Goal: Book appointment/travel/reservation

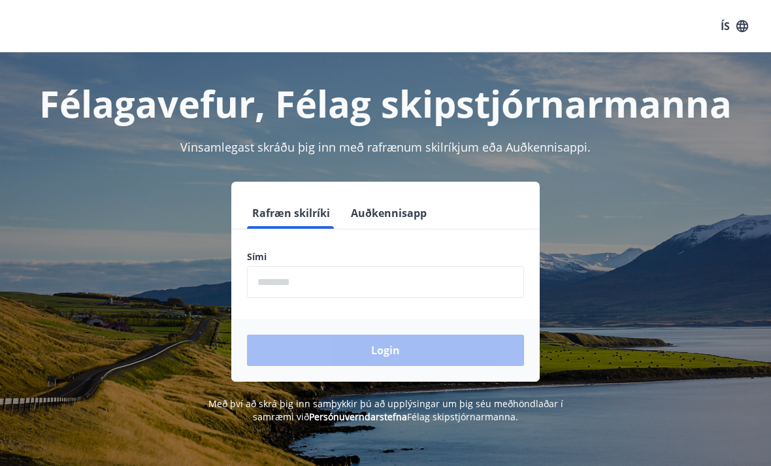
click at [369, 271] on input "phone" at bounding box center [385, 282] width 277 height 32
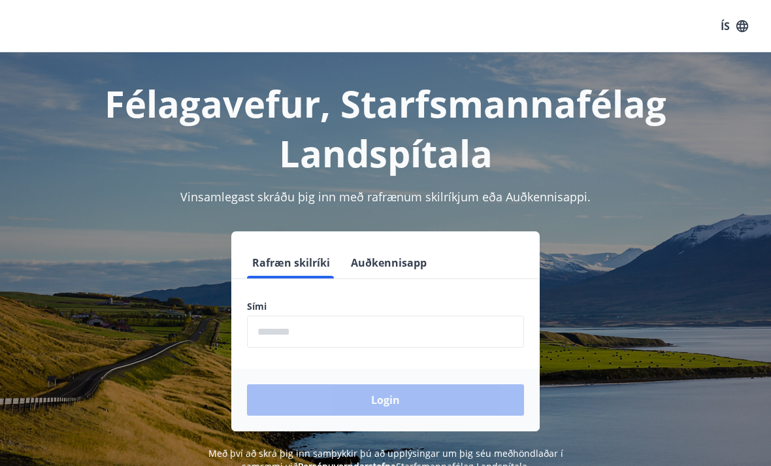
click at [351, 332] on input "phone" at bounding box center [385, 331] width 277 height 32
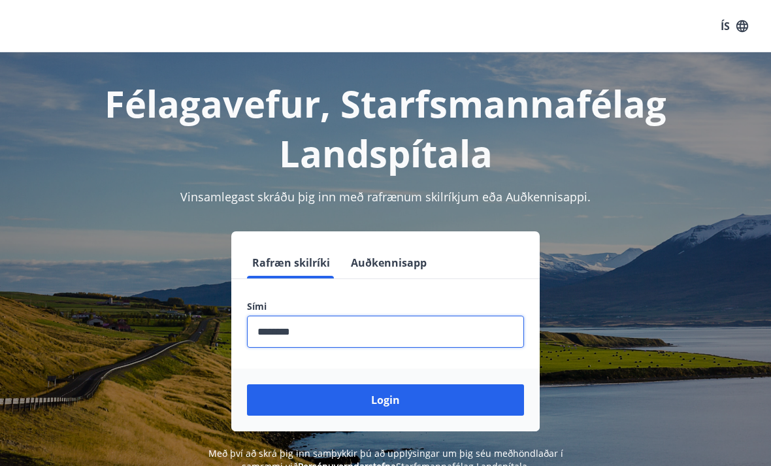
type input "********"
click at [408, 397] on button "Login" at bounding box center [385, 399] width 277 height 31
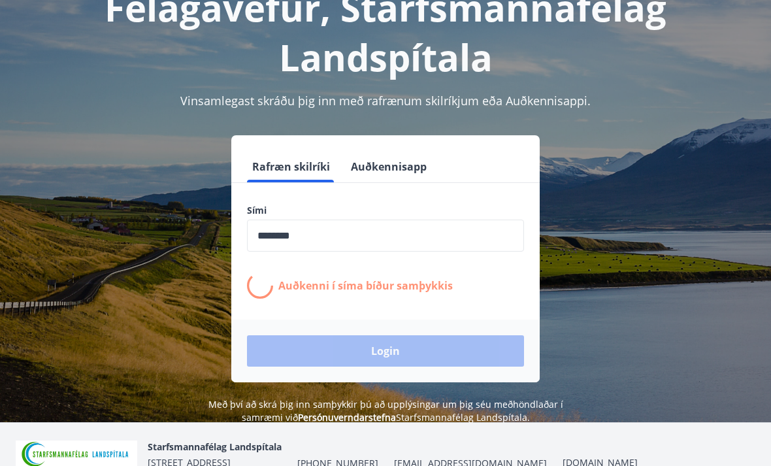
scroll to position [101, 0]
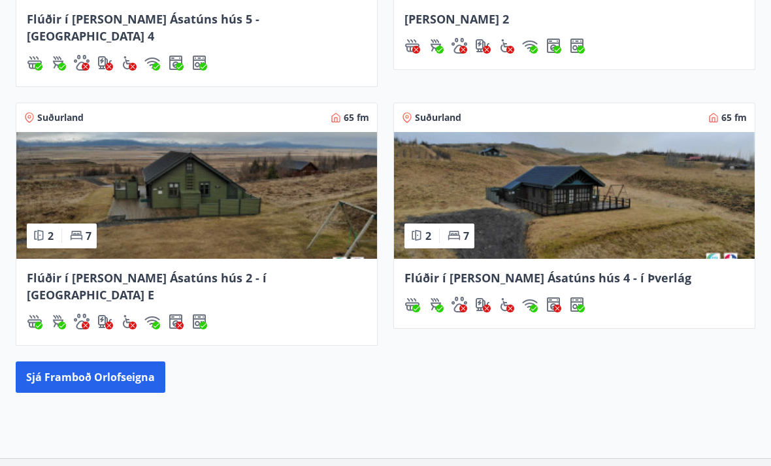
scroll to position [735, 0]
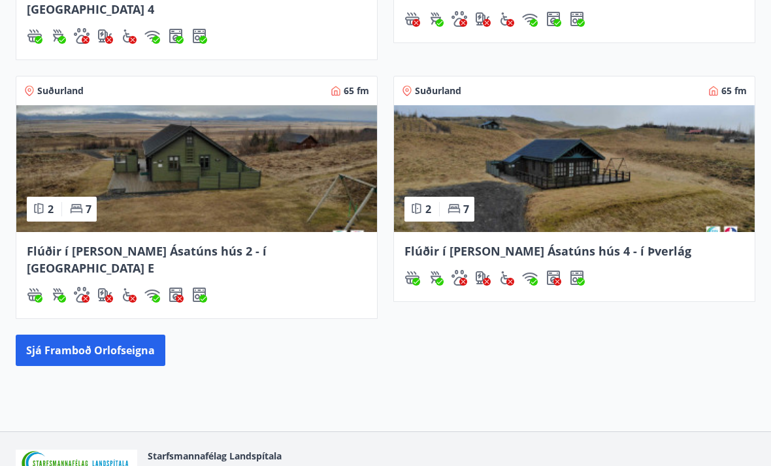
click at [115, 334] on button "Sjá framboð orlofseigna" at bounding box center [91, 349] width 150 height 31
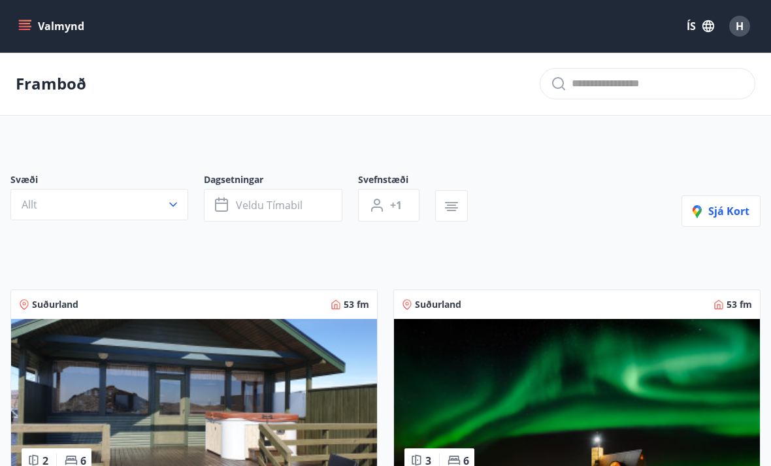
click at [272, 212] on button "Veldu tímabil" at bounding box center [273, 205] width 138 height 33
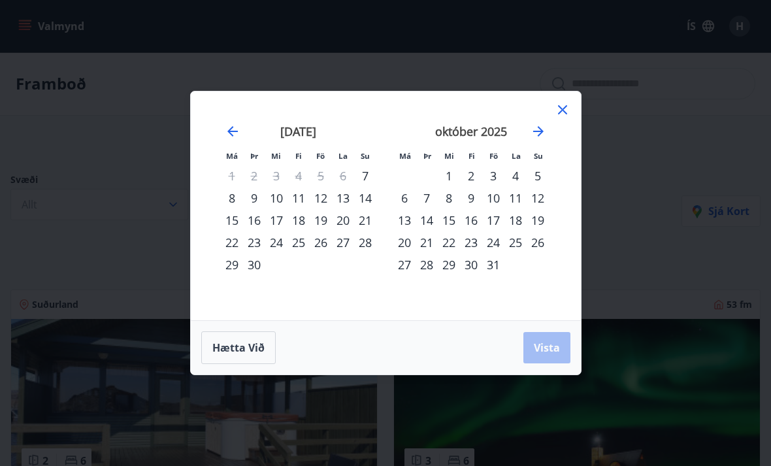
click at [540, 225] on div "19" at bounding box center [537, 220] width 22 height 22
click at [511, 249] on div "25" at bounding box center [515, 242] width 22 height 22
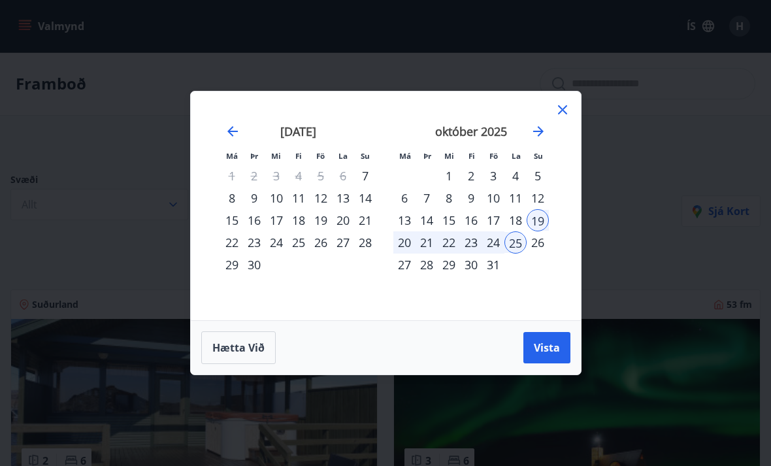
click at [552, 353] on span "Vista" at bounding box center [547, 347] width 26 height 14
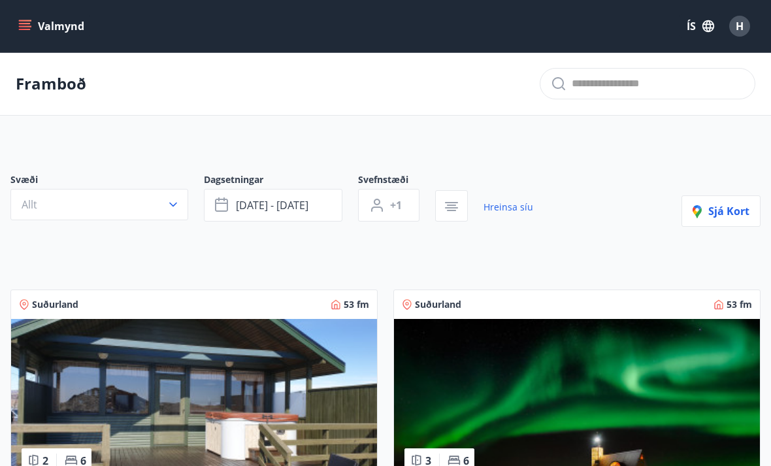
click at [716, 219] on button "Sjá kort" at bounding box center [720, 210] width 79 height 31
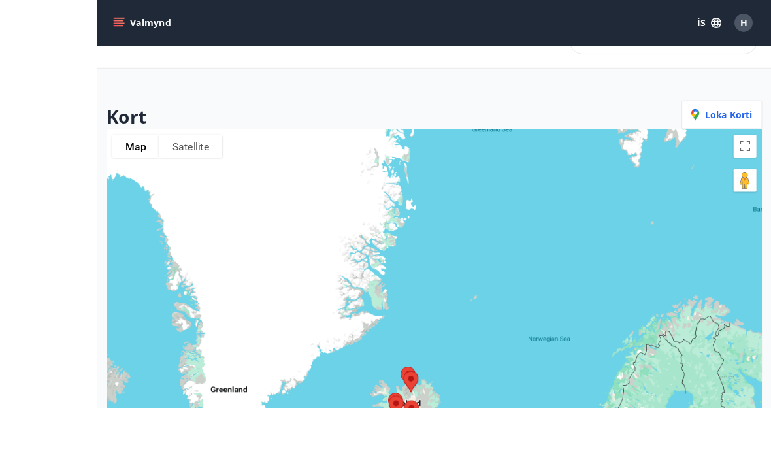
scroll to position [113, 0]
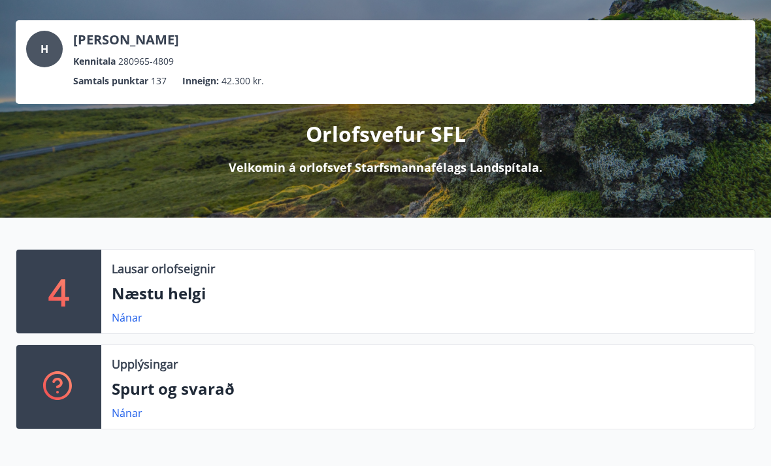
scroll to position [58, 0]
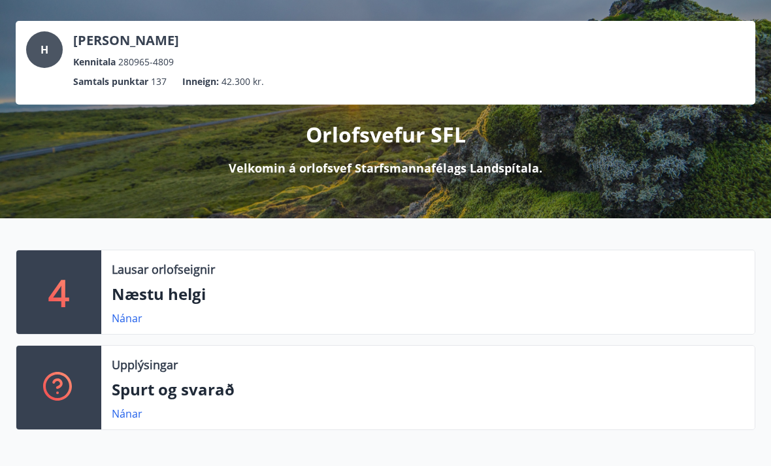
click at [133, 317] on link "Nánar" at bounding box center [127, 318] width 31 height 14
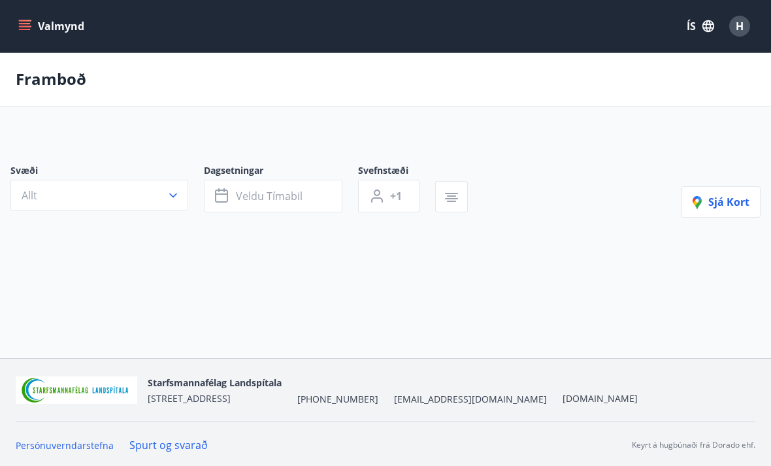
type input "*"
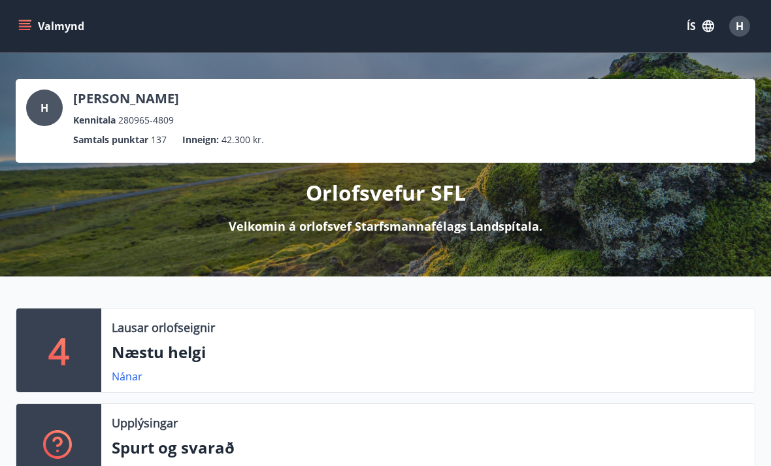
click at [26, 27] on icon "menu" at bounding box center [24, 26] width 13 height 13
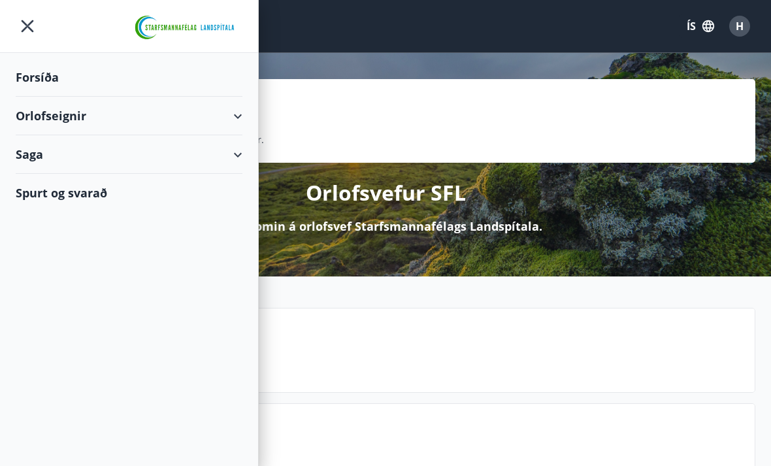
click at [240, 123] on div "Orlofseignir" at bounding box center [129, 116] width 227 height 39
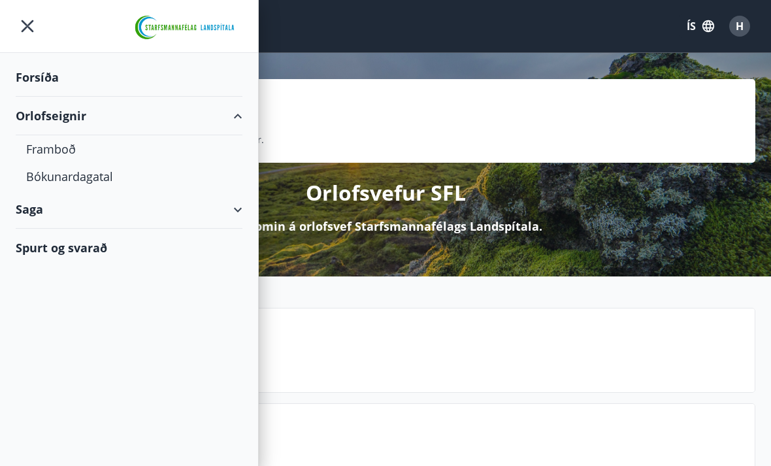
click at [89, 150] on div "Framboð" at bounding box center [129, 148] width 206 height 27
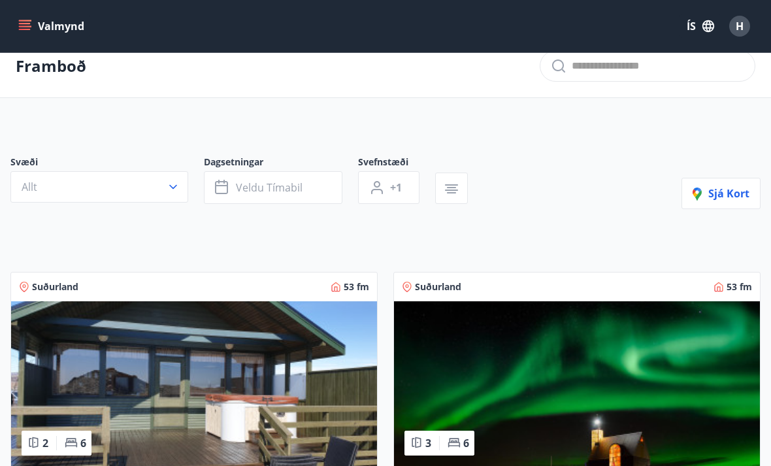
scroll to position [20, 0]
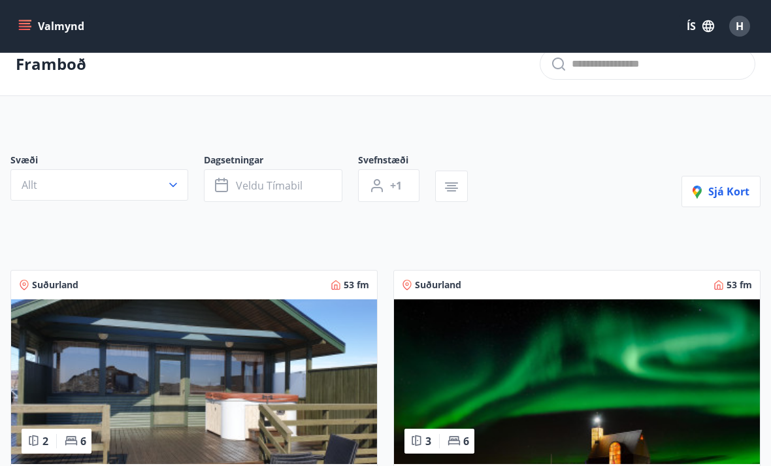
click at [282, 196] on button "Veldu tímabil" at bounding box center [273, 185] width 138 height 33
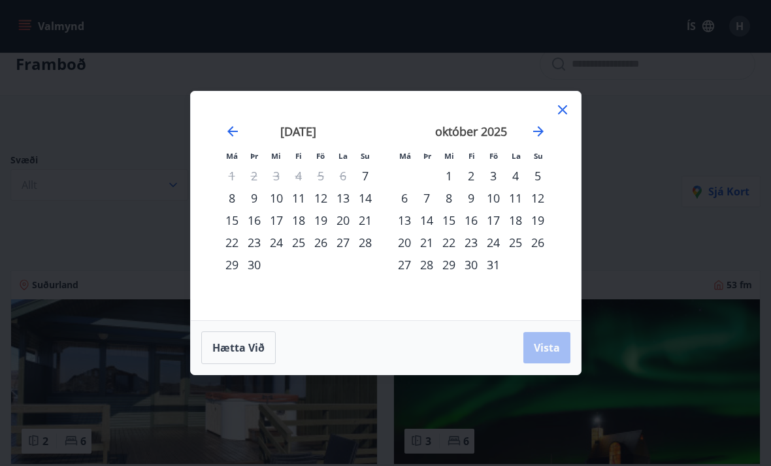
click at [520, 222] on div "18" at bounding box center [515, 220] width 22 height 22
click at [541, 247] on div "26" at bounding box center [537, 242] width 22 height 22
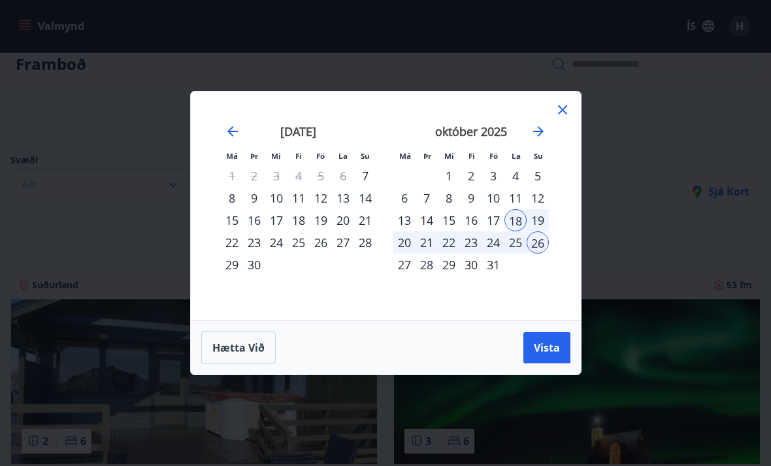
click at [551, 353] on span "Vista" at bounding box center [547, 347] width 26 height 14
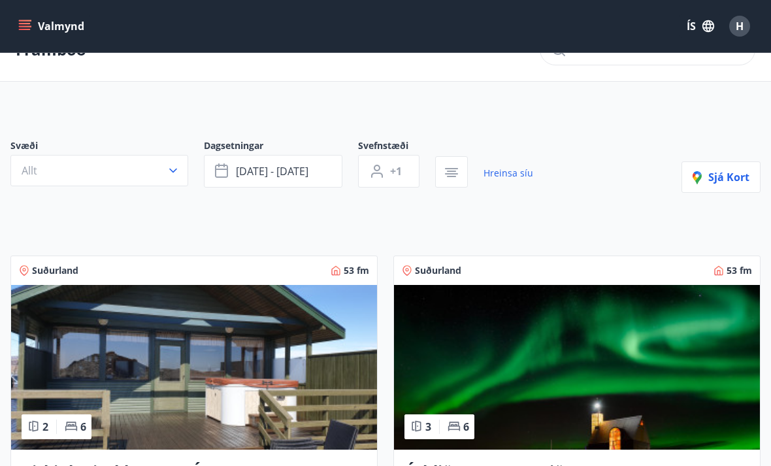
scroll to position [35, 0]
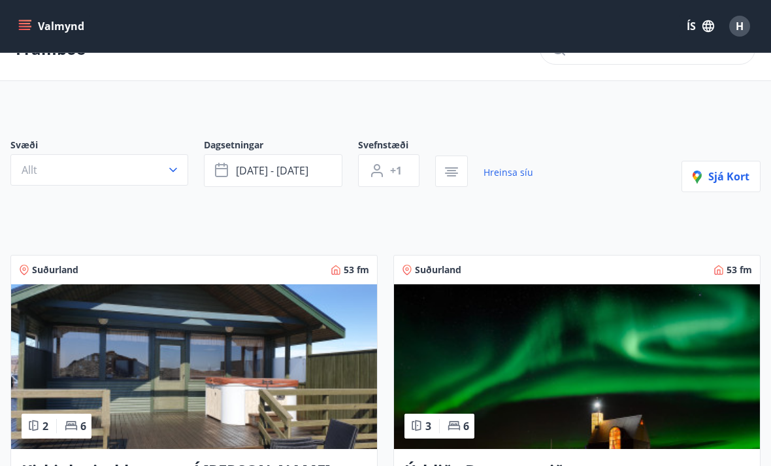
click at [312, 169] on button "[DATE] - [DATE]" at bounding box center [273, 170] width 138 height 33
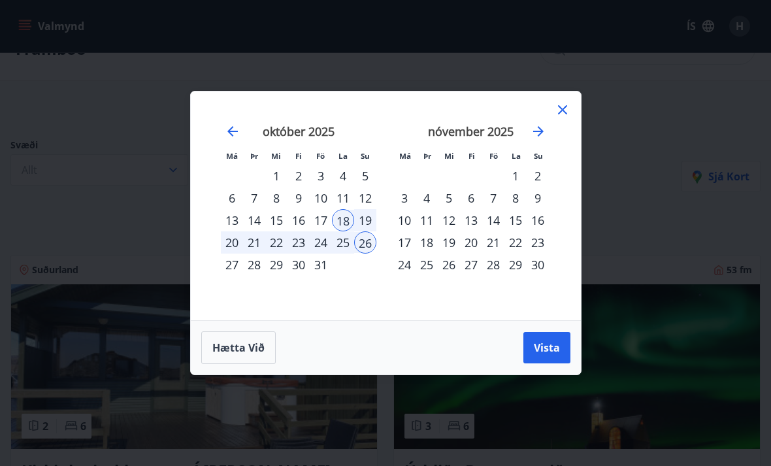
click at [238, 246] on div "20" at bounding box center [232, 242] width 22 height 22
click at [340, 246] on div "25" at bounding box center [343, 242] width 22 height 22
click at [321, 247] on div "24" at bounding box center [321, 242] width 22 height 22
click at [233, 247] on div "20" at bounding box center [232, 242] width 22 height 22
click at [564, 108] on icon at bounding box center [562, 109] width 9 height 9
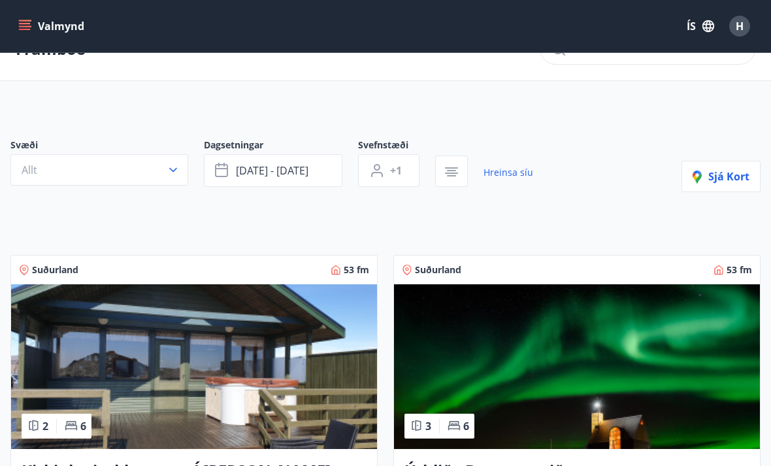
click at [297, 174] on span "[DATE] - [DATE]" at bounding box center [272, 170] width 72 height 14
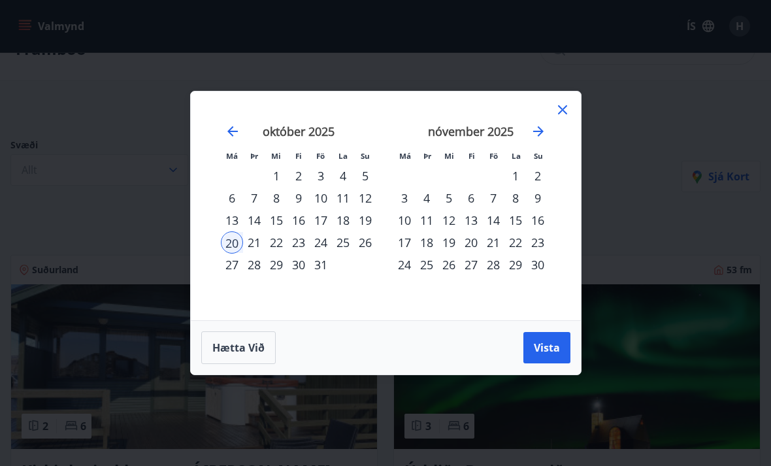
click at [325, 246] on div "24" at bounding box center [321, 242] width 22 height 22
click at [542, 358] on button "Vista" at bounding box center [546, 347] width 47 height 31
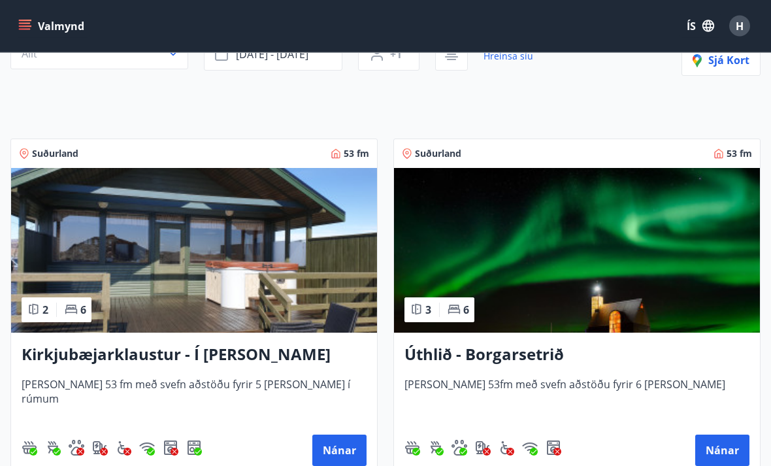
scroll to position [152, 0]
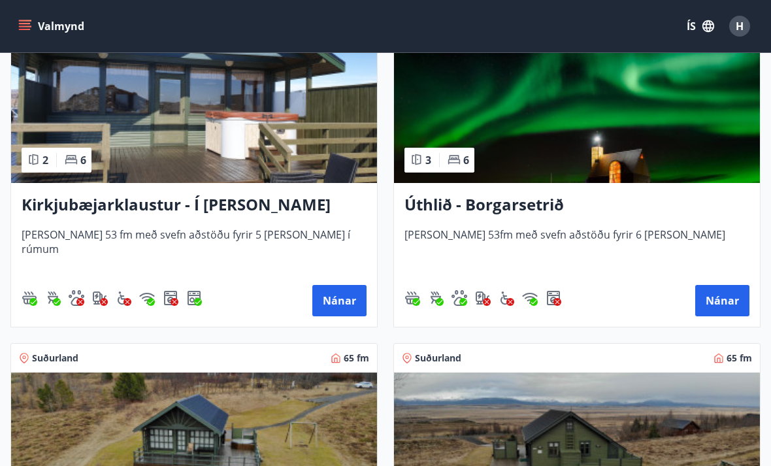
click at [722, 309] on button "Nánar" at bounding box center [722, 300] width 54 height 31
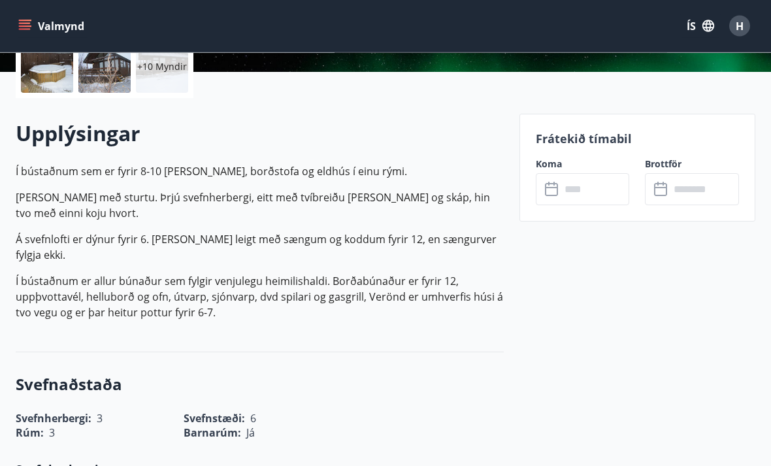
click at [575, 195] on input "text" at bounding box center [594, 190] width 69 height 32
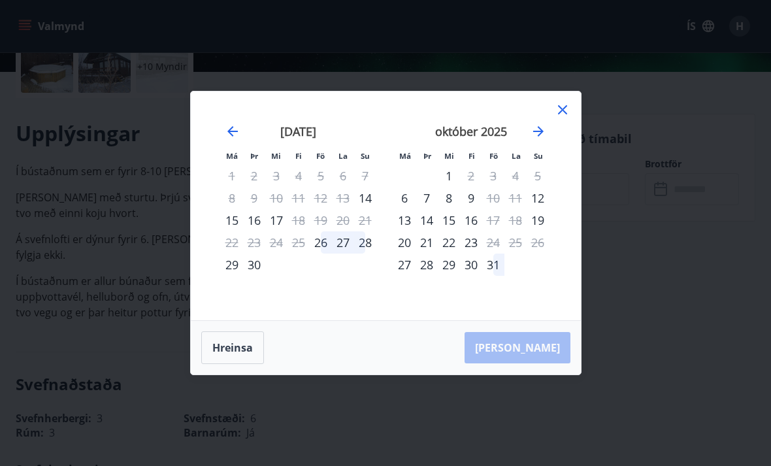
click at [561, 111] on icon at bounding box center [562, 109] width 9 height 9
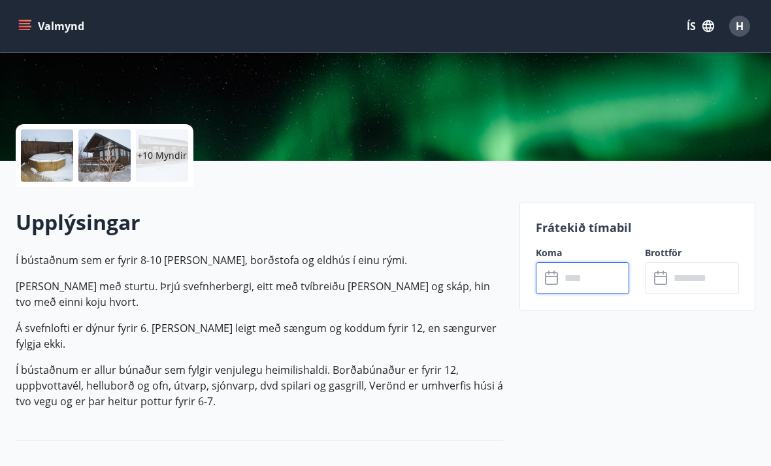
scroll to position [231, 0]
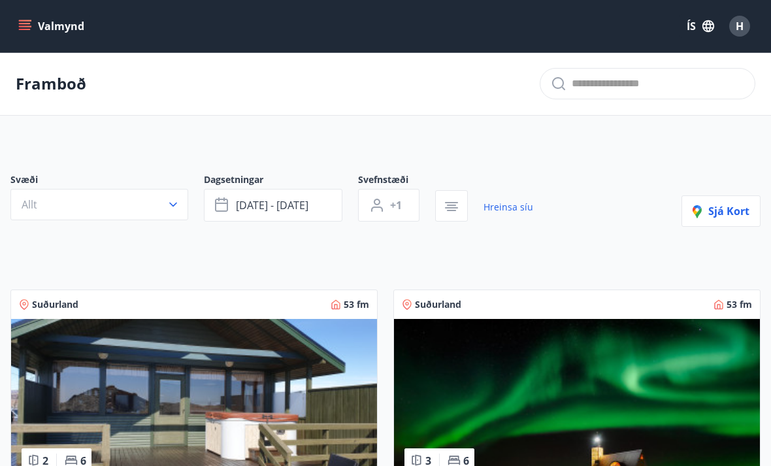
click at [451, 212] on icon "button" at bounding box center [451, 207] width 16 height 16
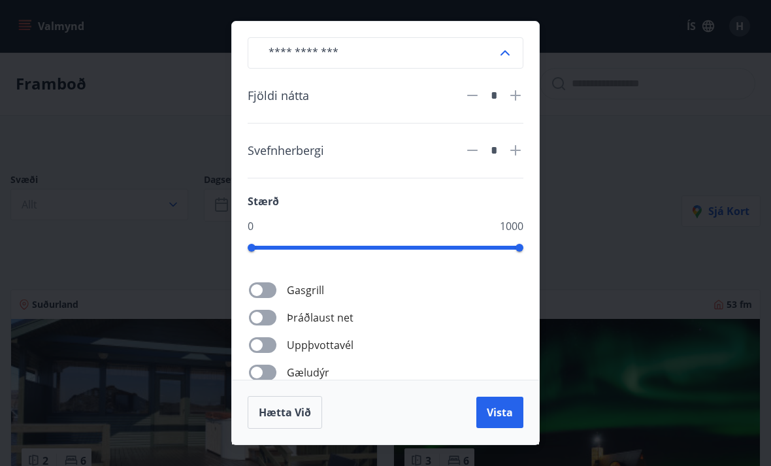
click at [643, 38] on div "​ Fjöldi nátta * Svefnherbergi * Stærð 0 1000 Gasgrill Þráðlaust net Uppþvottav…" at bounding box center [385, 233] width 771 height 466
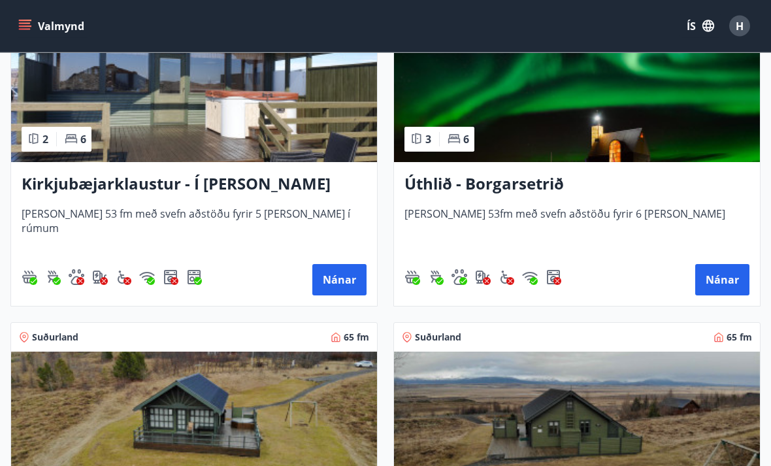
scroll to position [339, 0]
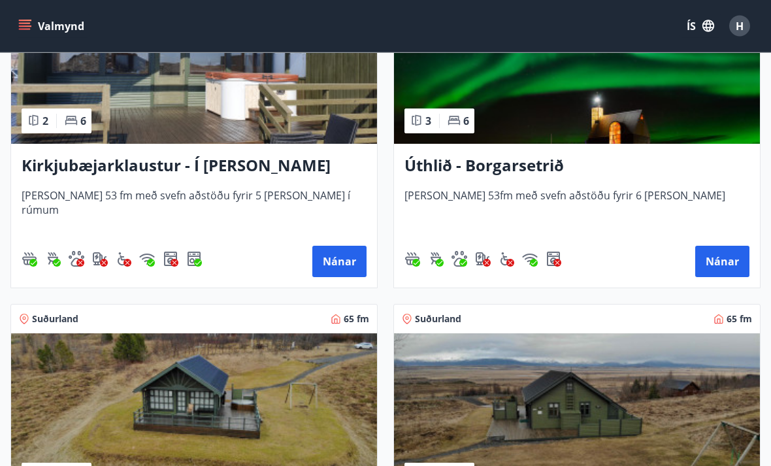
click at [333, 265] on button "Nánar" at bounding box center [339, 261] width 54 height 31
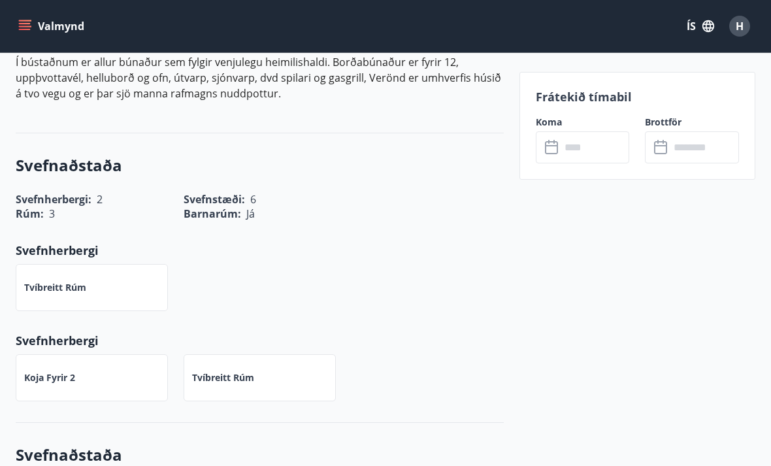
scroll to position [535, 0]
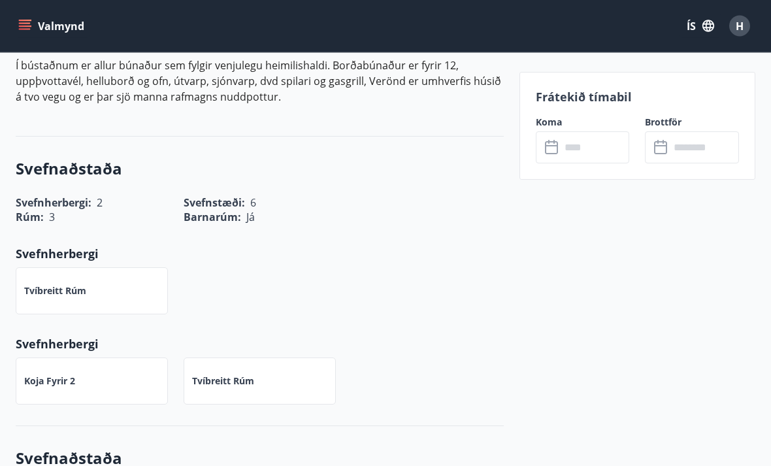
click at [552, 153] on icon at bounding box center [553, 148] width 16 height 16
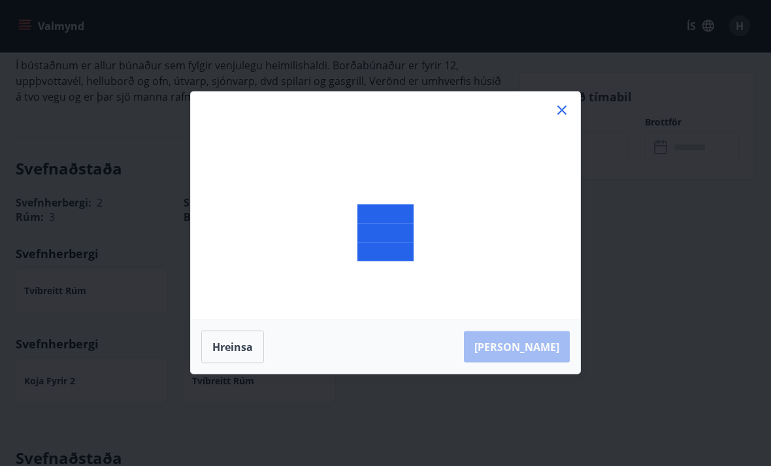
scroll to position [536, 0]
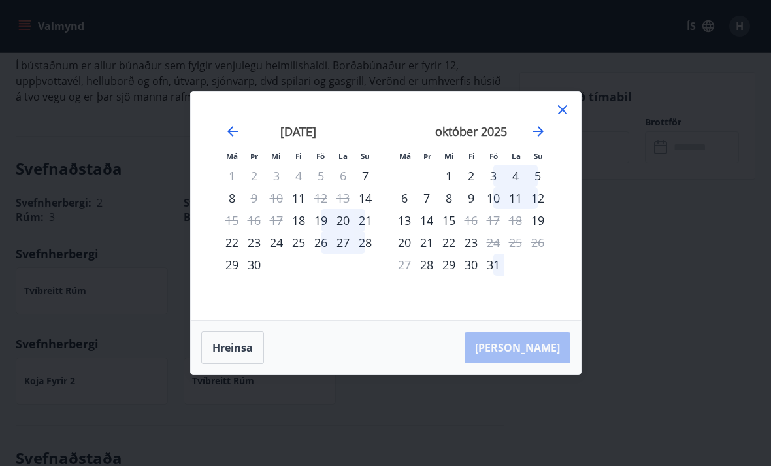
click at [566, 110] on icon at bounding box center [562, 110] width 16 height 16
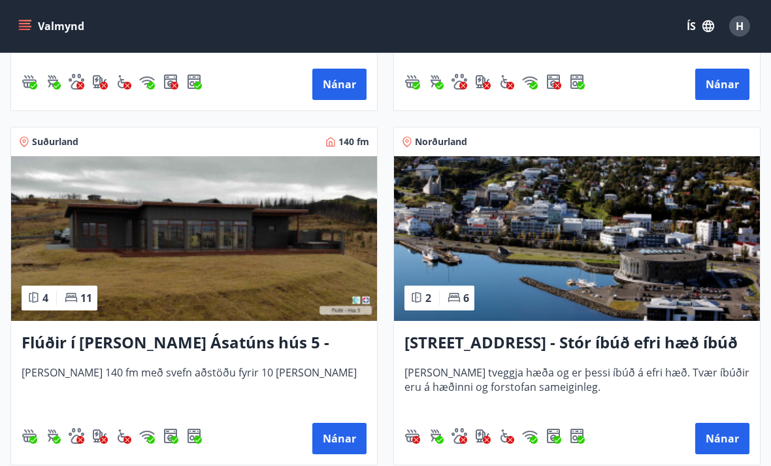
scroll to position [1229, 0]
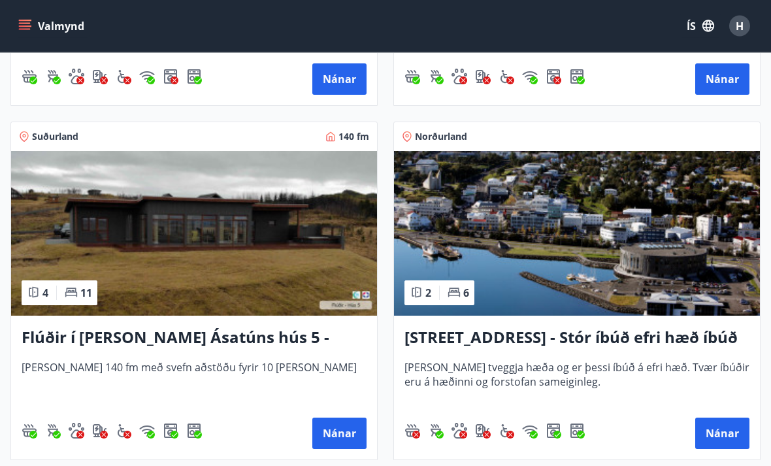
click at [336, 441] on button "Nánar" at bounding box center [339, 433] width 54 height 31
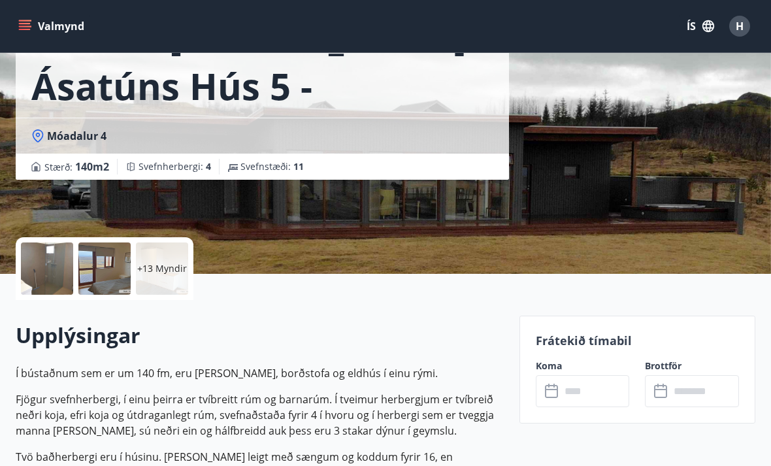
scroll to position [131, 0]
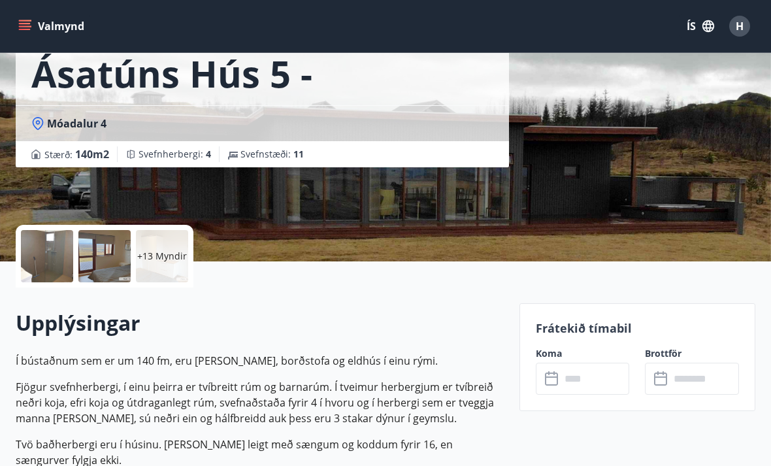
click at [554, 383] on icon at bounding box center [553, 379] width 16 height 16
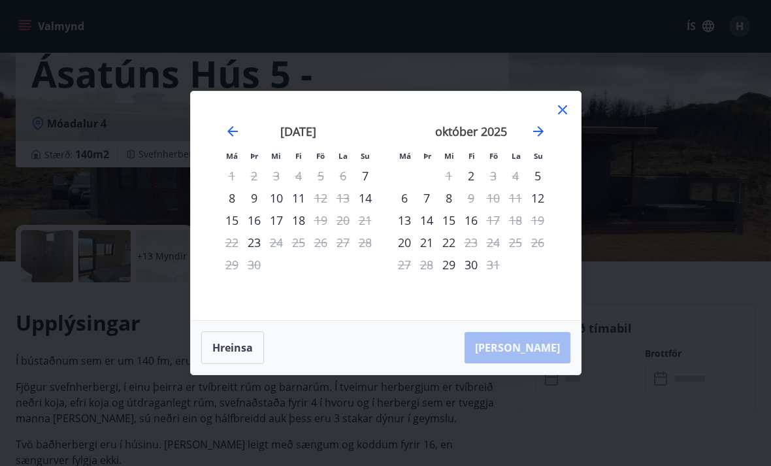
click at [563, 114] on icon at bounding box center [562, 109] width 9 height 9
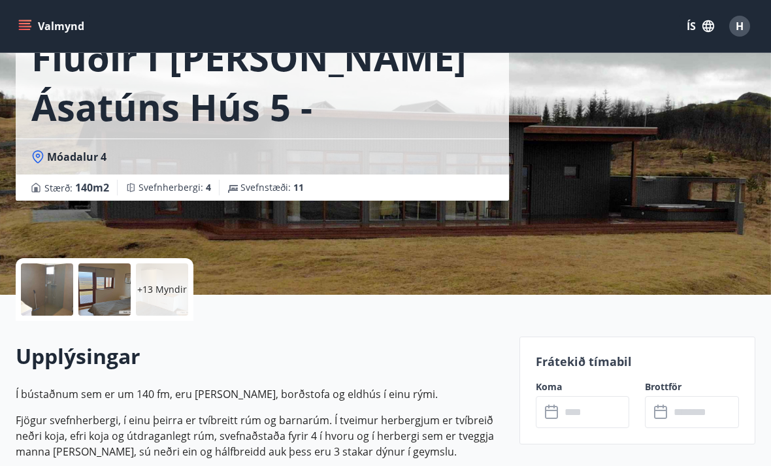
scroll to position [0, 0]
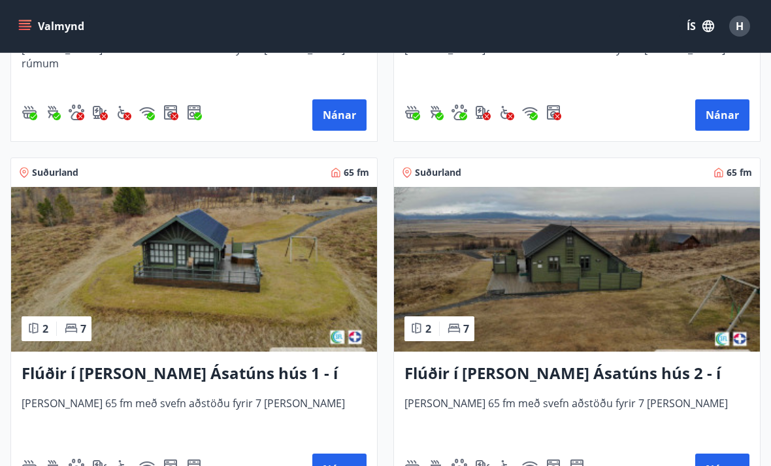
click at [342, 465] on button "Nánar" at bounding box center [339, 468] width 54 height 31
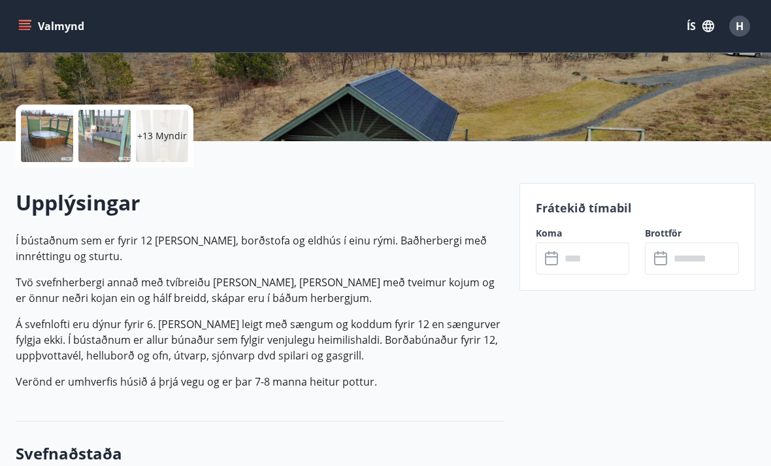
scroll to position [255, 0]
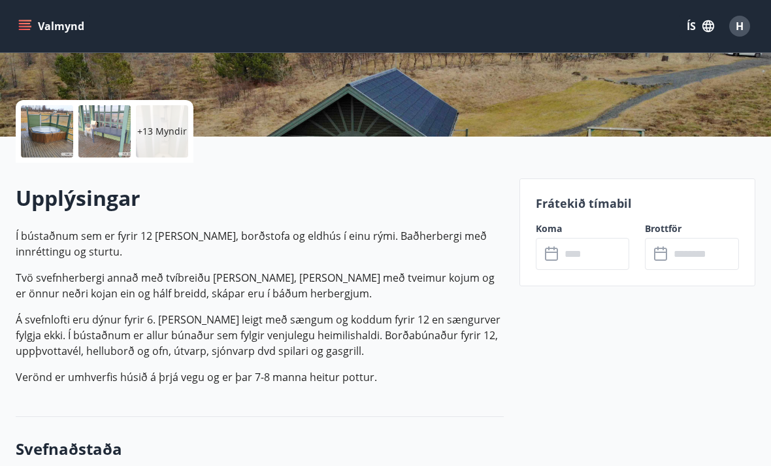
click at [562, 254] on input "text" at bounding box center [594, 254] width 69 height 32
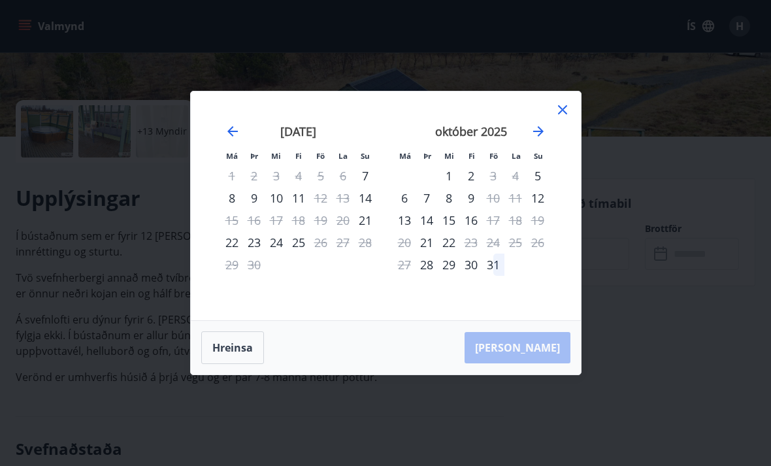
click at [560, 114] on icon at bounding box center [562, 109] width 9 height 9
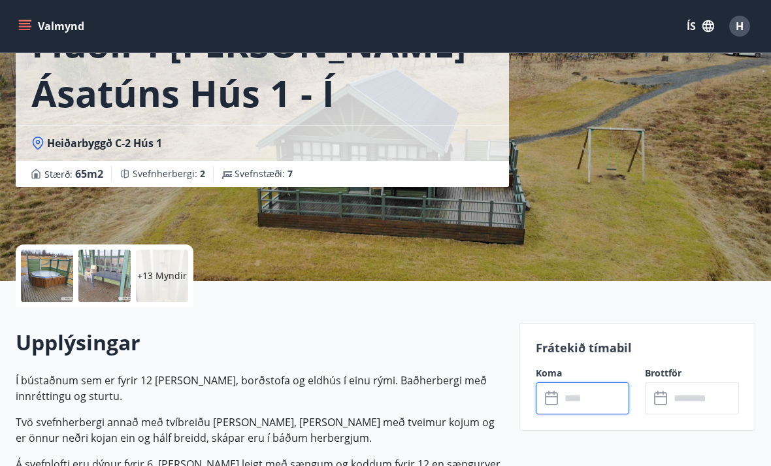
scroll to position [0, 0]
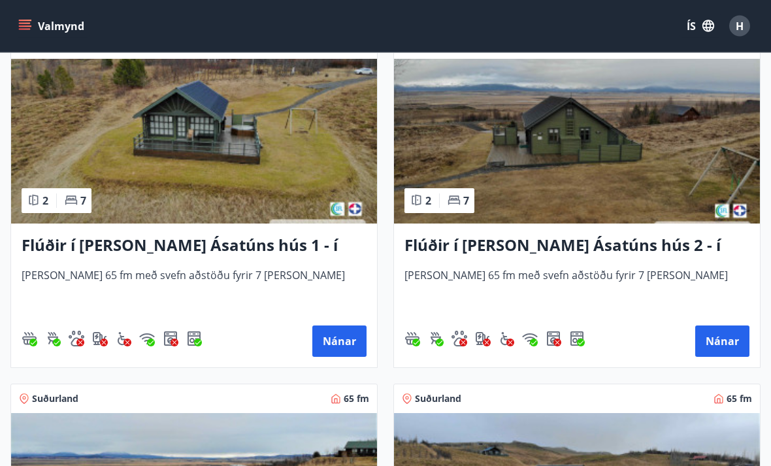
scroll to position [633, 0]
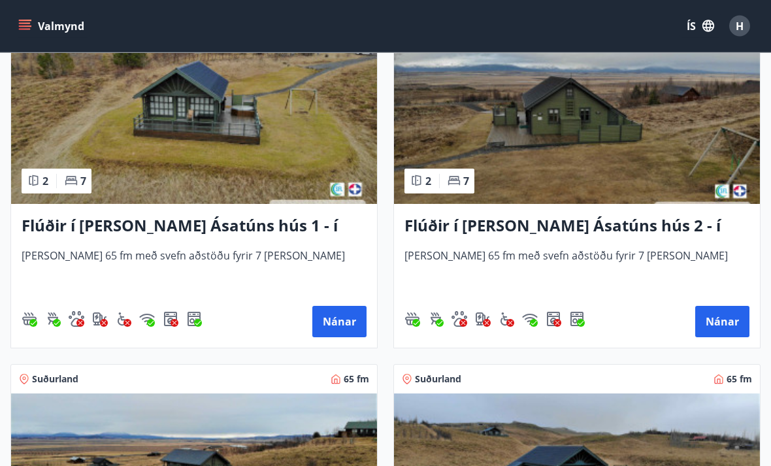
click at [717, 323] on button "Nánar" at bounding box center [722, 321] width 54 height 31
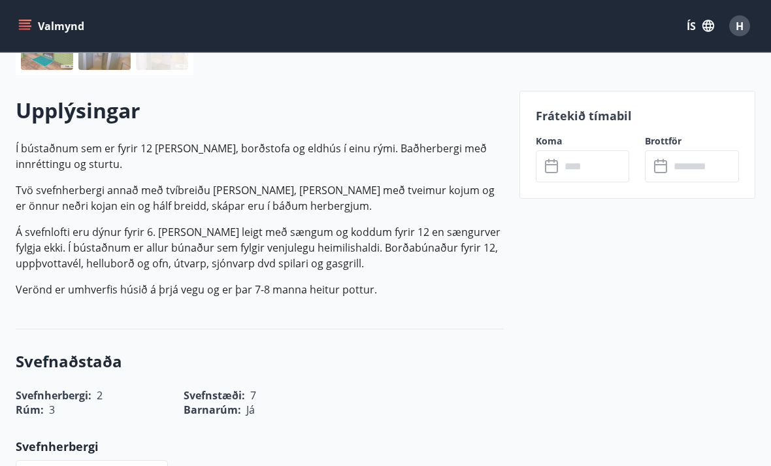
click at [567, 165] on input "text" at bounding box center [594, 167] width 69 height 32
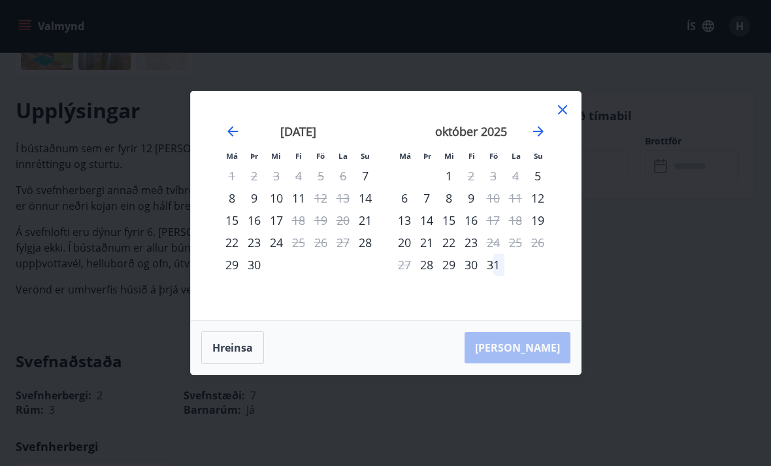
click at [565, 118] on icon at bounding box center [562, 110] width 16 height 16
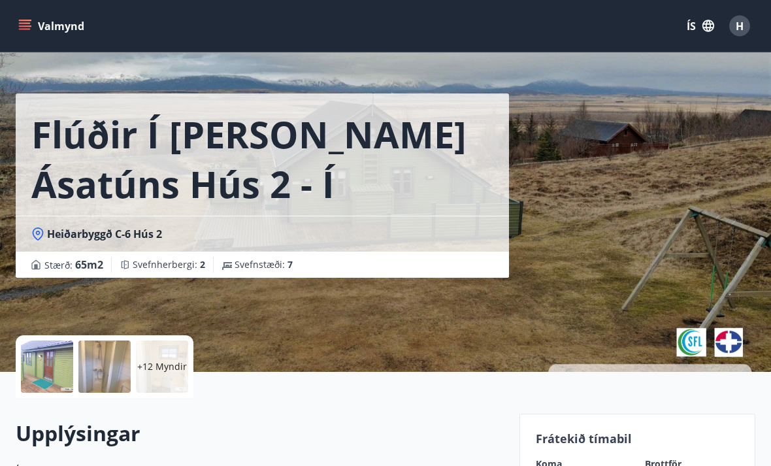
scroll to position [0, 0]
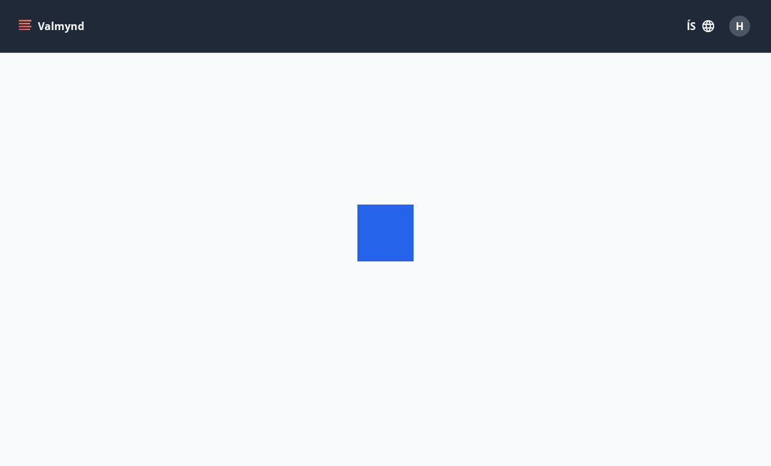
scroll to position [42, 0]
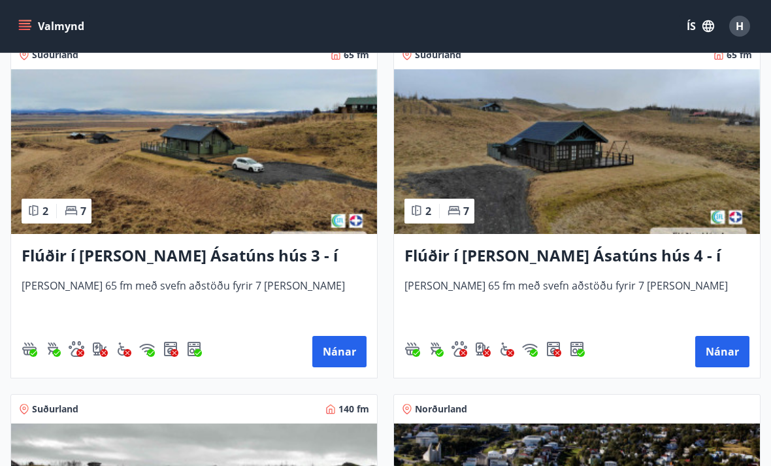
click at [346, 357] on button "Nánar" at bounding box center [339, 351] width 54 height 31
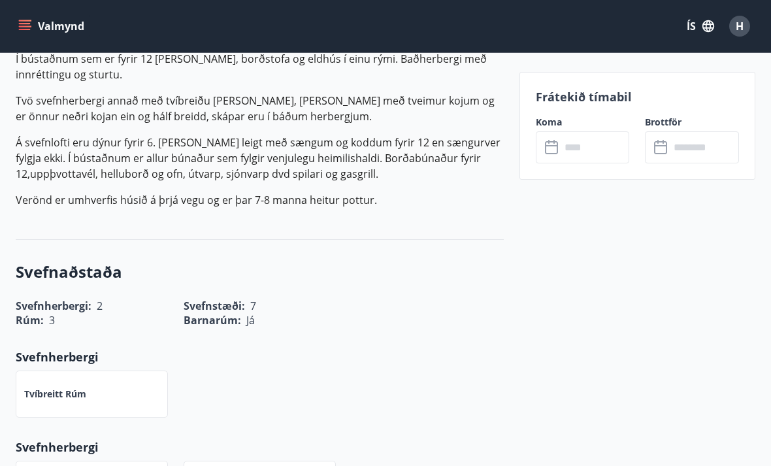
scroll to position [428, 0]
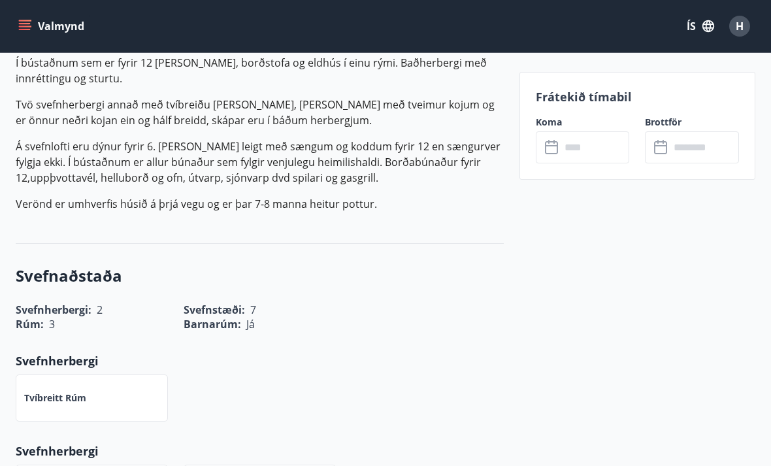
click at [574, 146] on input "text" at bounding box center [594, 147] width 69 height 32
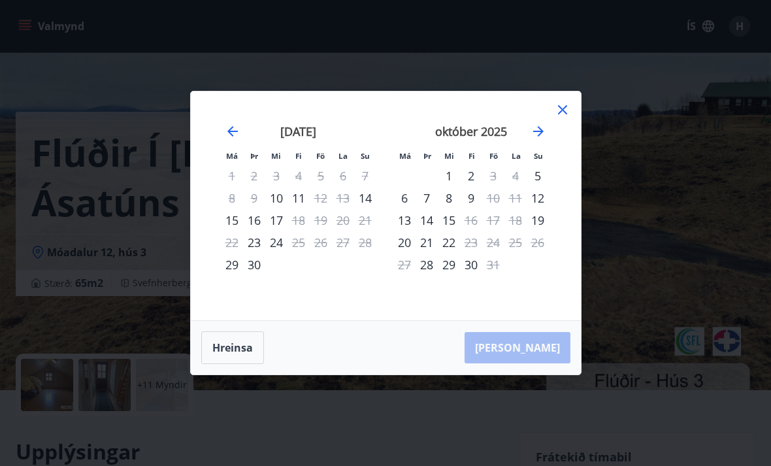
scroll to position [0, 0]
click at [566, 105] on icon at bounding box center [562, 109] width 9 height 9
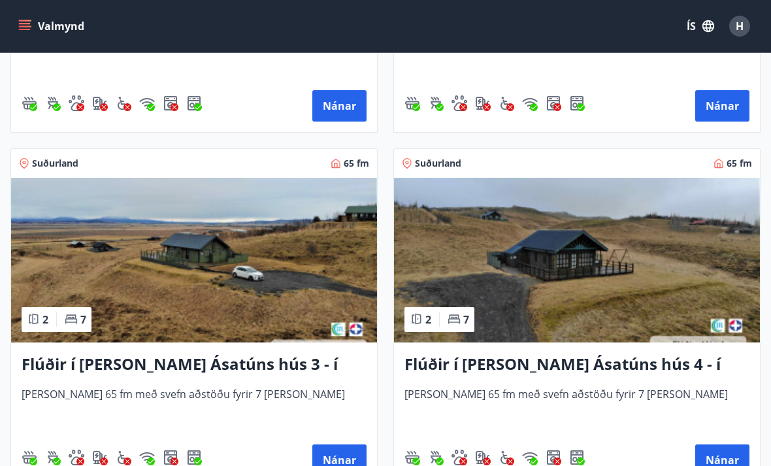
scroll to position [856, 0]
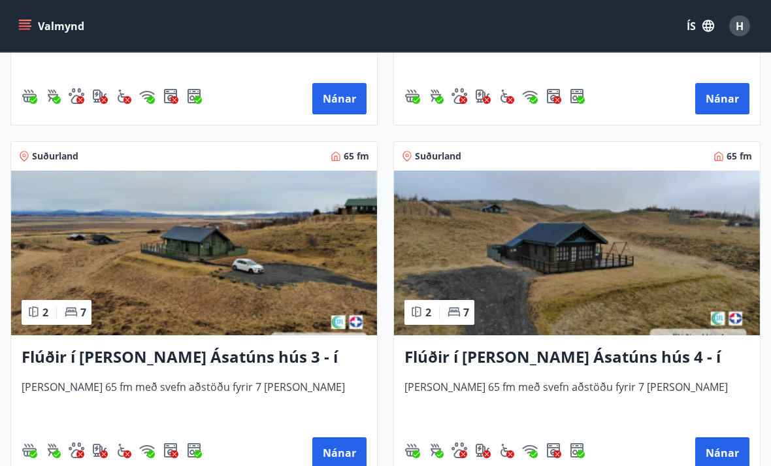
click at [720, 463] on button "Nánar" at bounding box center [722, 453] width 54 height 31
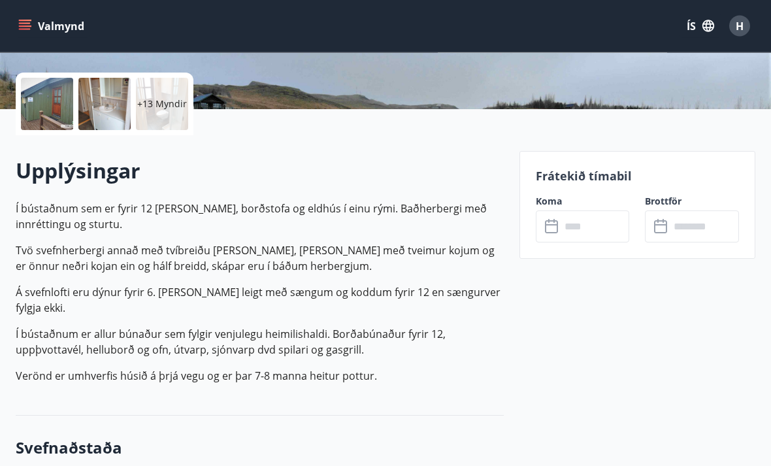
scroll to position [292, 0]
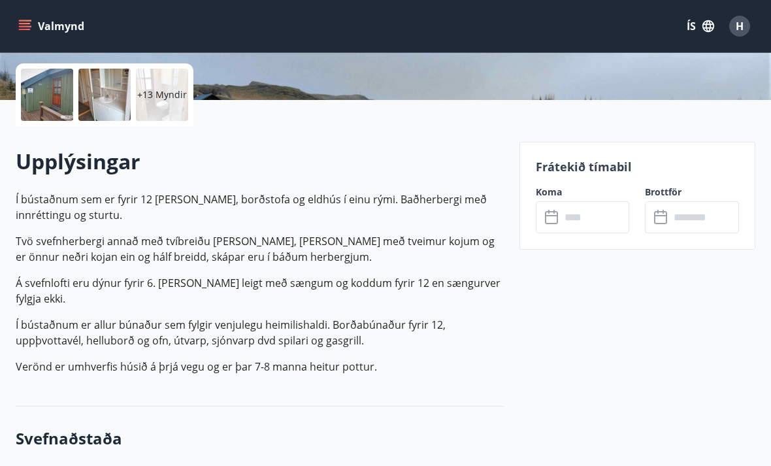
click at [579, 216] on input "text" at bounding box center [594, 217] width 69 height 32
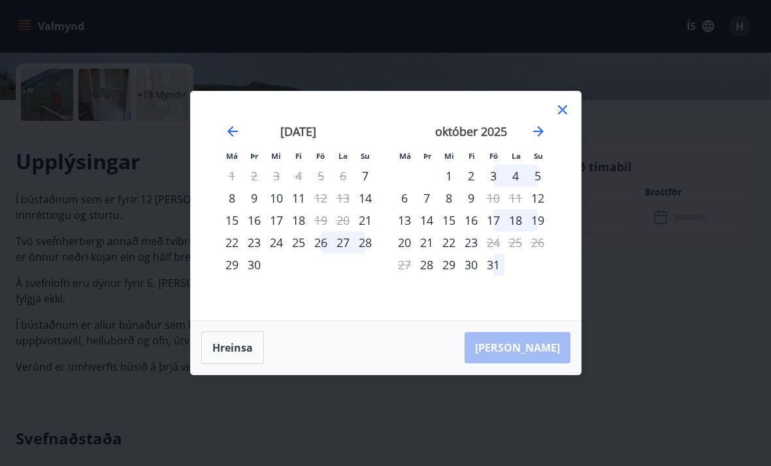
click at [541, 231] on div "19" at bounding box center [537, 220] width 22 height 22
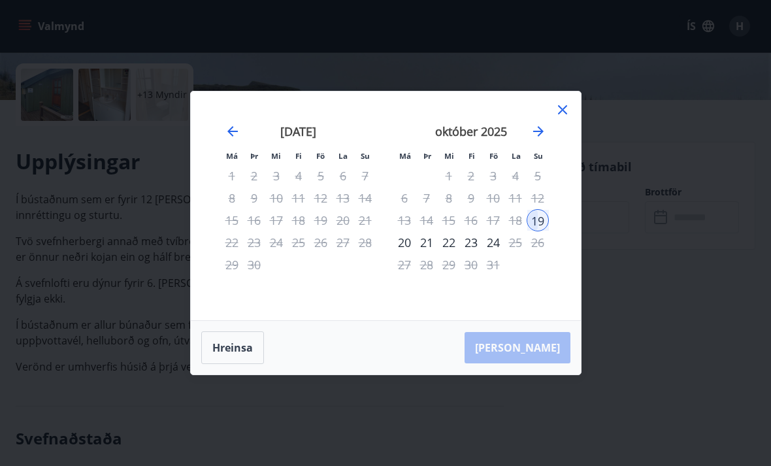
click at [494, 253] on div "24" at bounding box center [493, 242] width 22 height 22
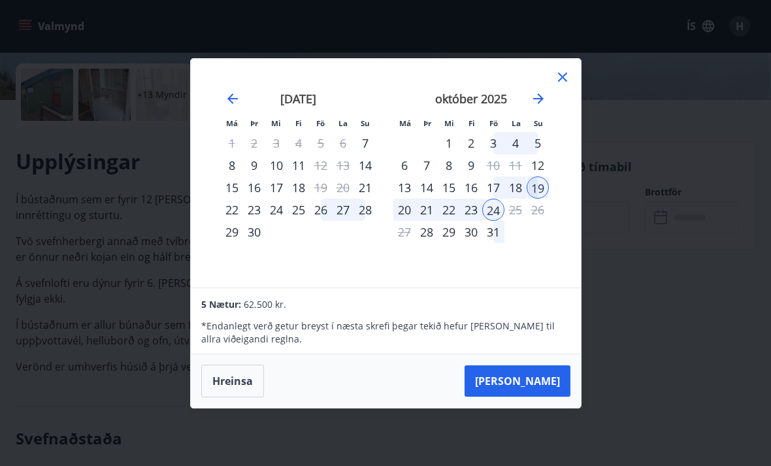
click at [566, 85] on icon at bounding box center [562, 77] width 16 height 16
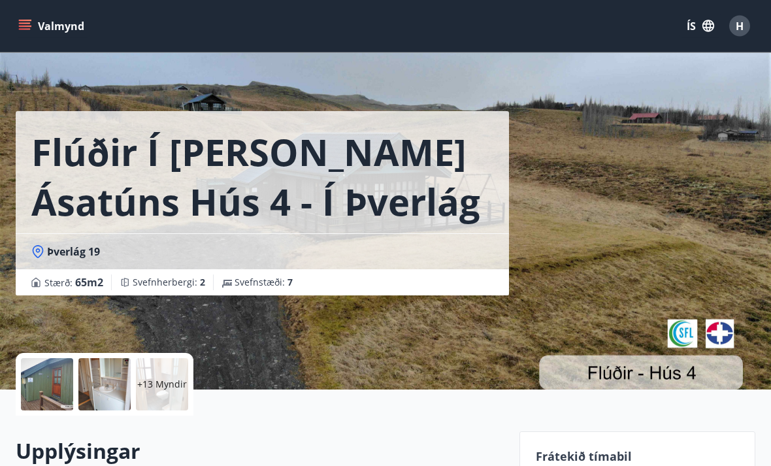
scroll to position [0, 0]
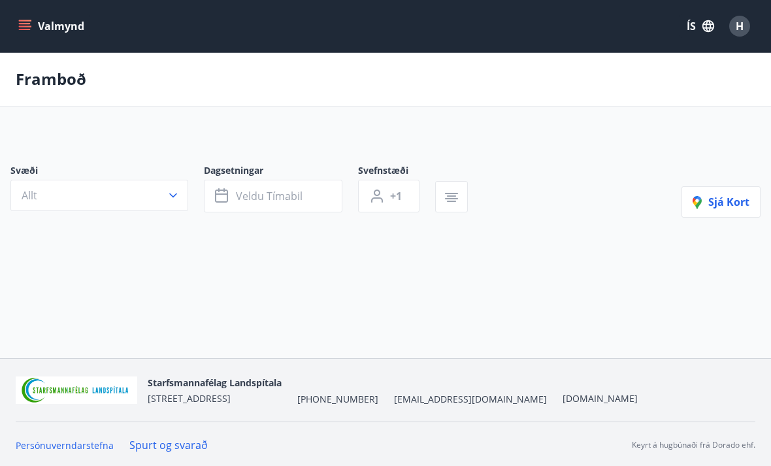
scroll to position [42, 0]
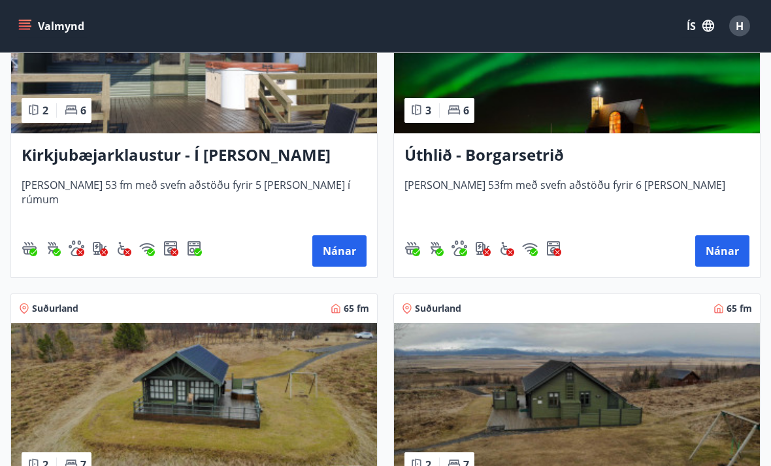
click at [720, 253] on button "Nánar" at bounding box center [722, 251] width 54 height 31
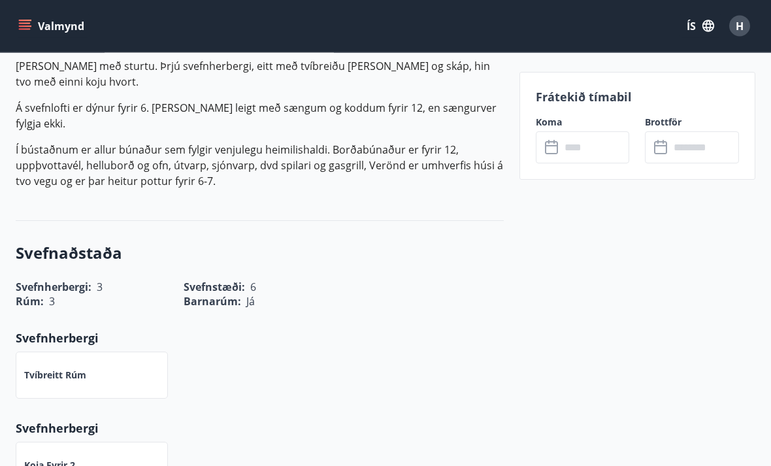
scroll to position [455, 0]
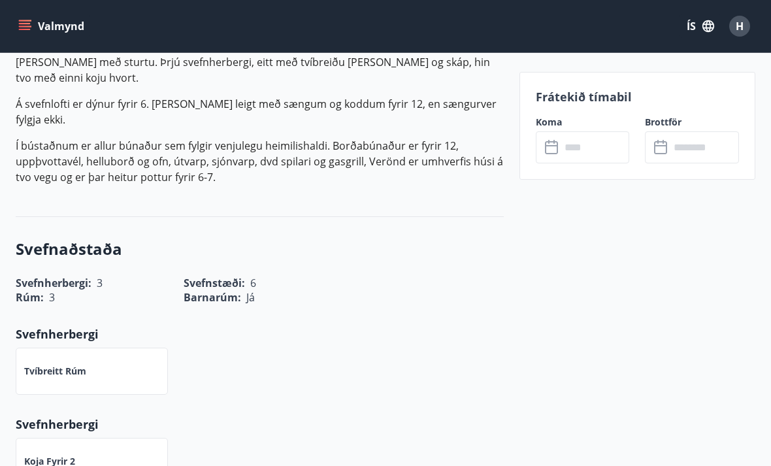
click at [555, 150] on icon at bounding box center [553, 148] width 16 height 16
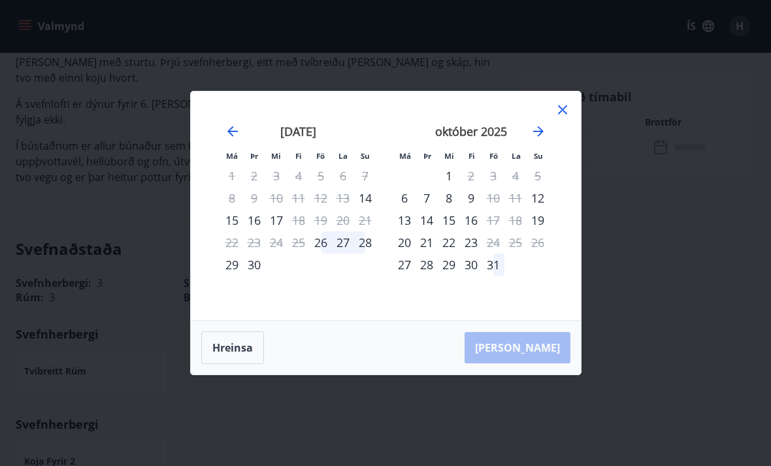
click at [541, 231] on div "19" at bounding box center [537, 220] width 22 height 22
click at [545, 231] on div "19" at bounding box center [537, 220] width 22 height 22
click at [556, 372] on div "[PERSON_NAME]" at bounding box center [386, 348] width 390 height 54
click at [230, 364] on button "Hreinsa" at bounding box center [232, 347] width 63 height 33
click at [541, 231] on div "19" at bounding box center [537, 220] width 22 height 22
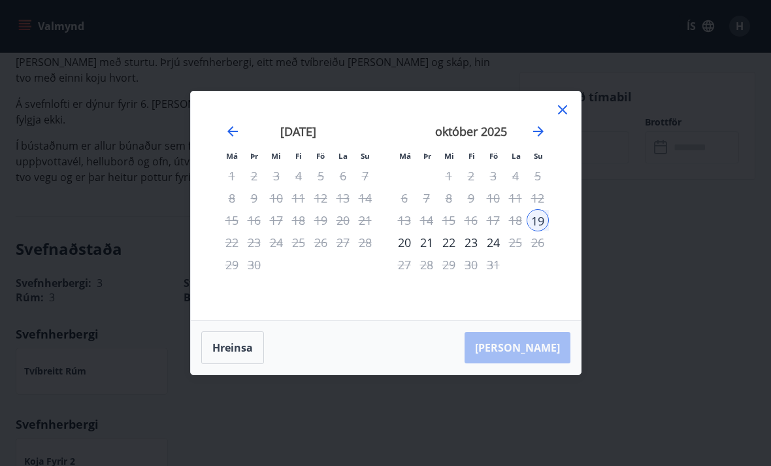
click at [498, 253] on div "24" at bounding box center [493, 242] width 22 height 22
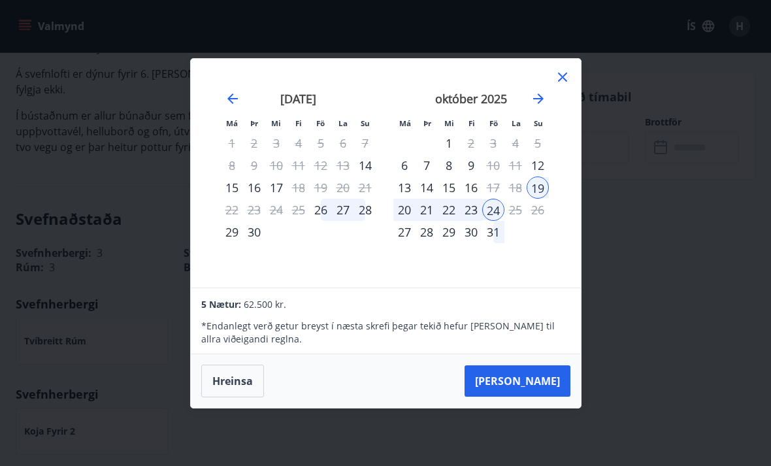
scroll to position [482, 0]
click at [547, 396] on button "[PERSON_NAME]" at bounding box center [517, 380] width 106 height 31
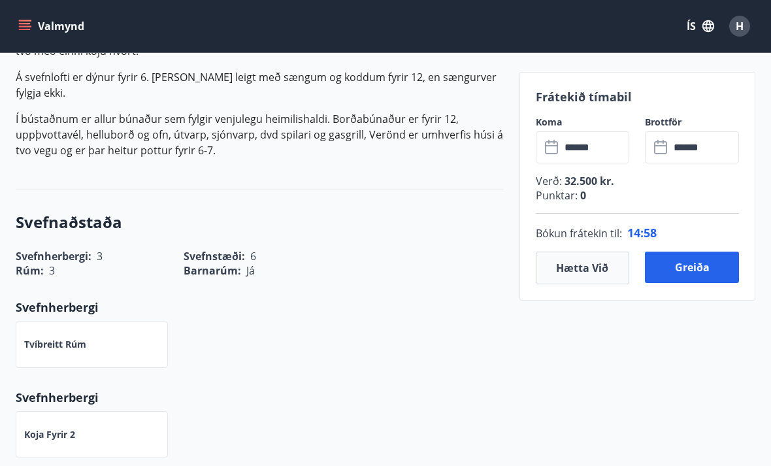
type input "******"
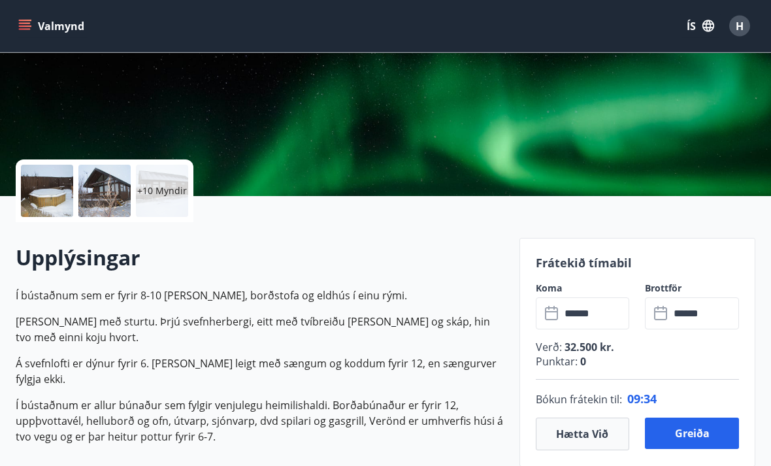
scroll to position [196, 0]
click at [161, 199] on div "+10 Myndir" at bounding box center [162, 191] width 52 height 52
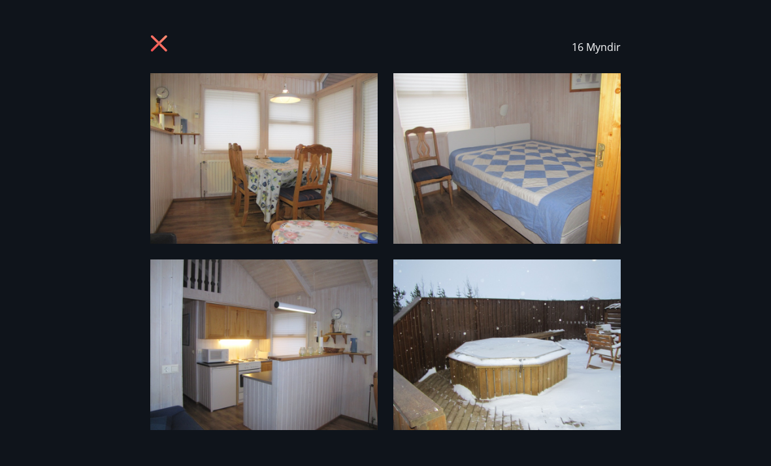
scroll to position [0, 0]
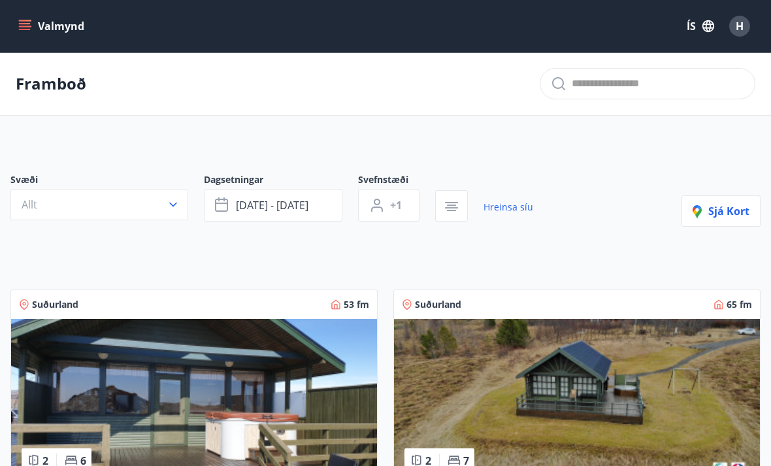
click at [304, 208] on span "[DATE] - [DATE]" at bounding box center [272, 205] width 72 height 14
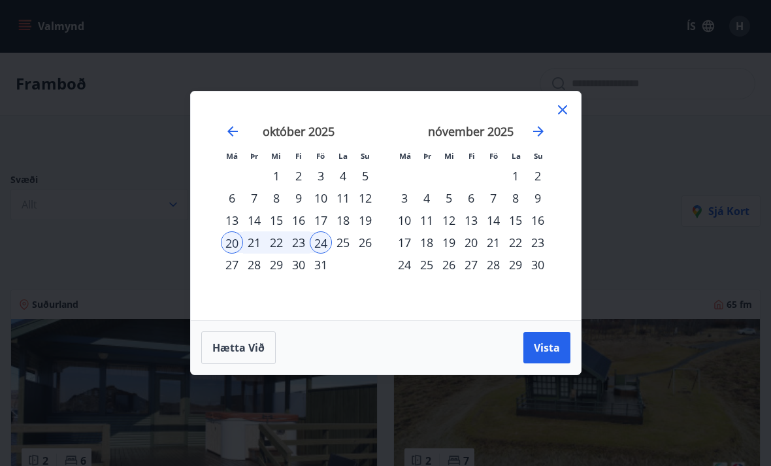
click at [368, 221] on div "19" at bounding box center [365, 220] width 22 height 22
click at [559, 357] on button "Vista" at bounding box center [546, 347] width 47 height 31
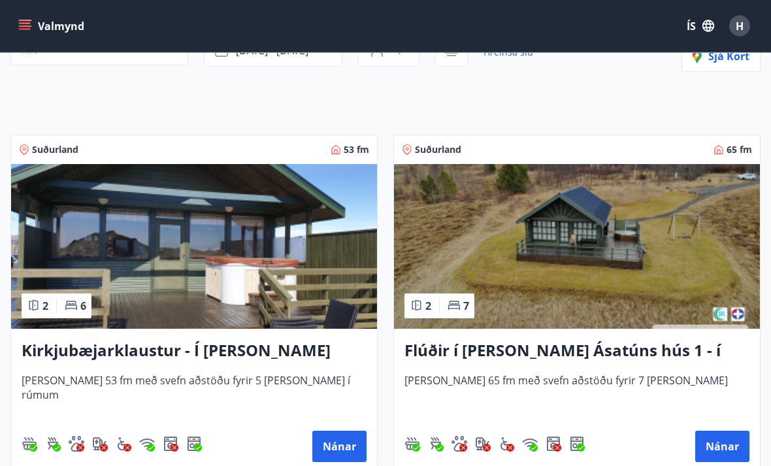
scroll to position [159, 0]
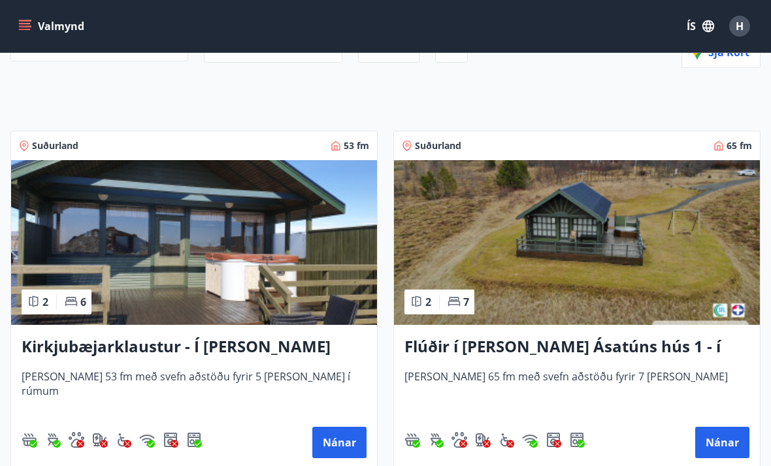
click at [342, 449] on button "Nánar" at bounding box center [339, 441] width 54 height 31
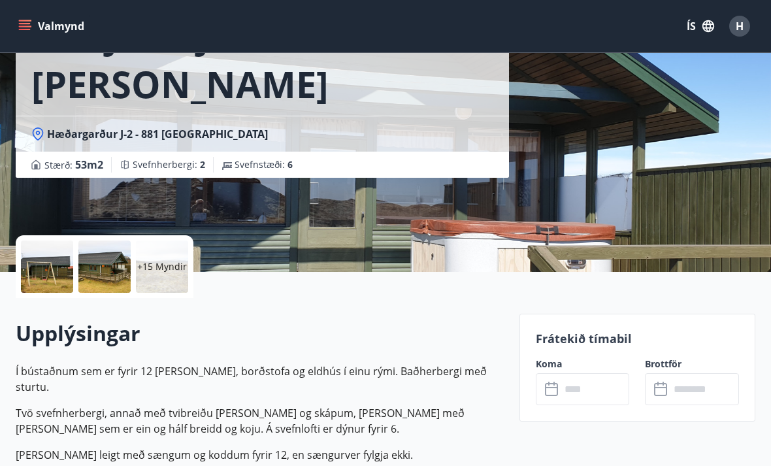
scroll to position [123, 0]
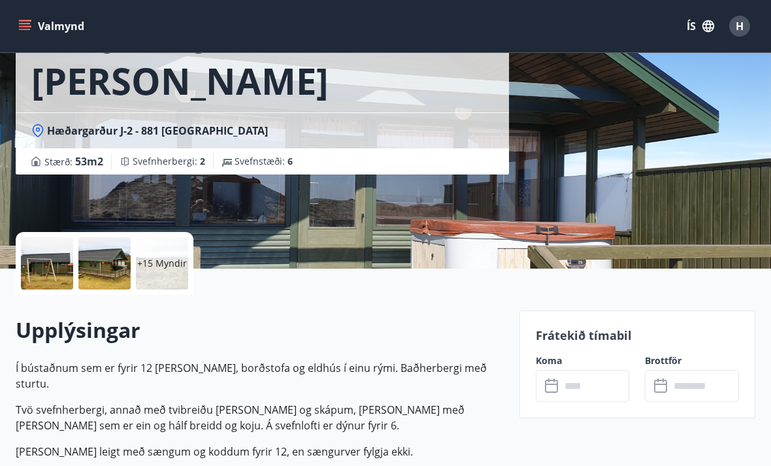
click at [566, 386] on input "text" at bounding box center [594, 386] width 69 height 32
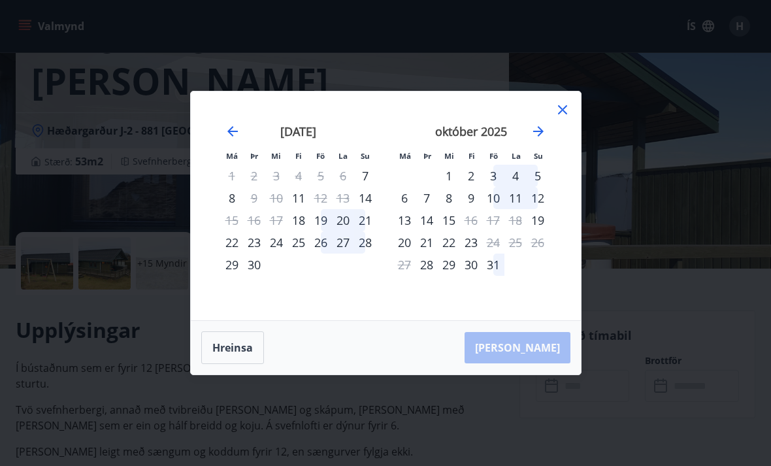
click at [543, 231] on div "19" at bounding box center [537, 220] width 22 height 22
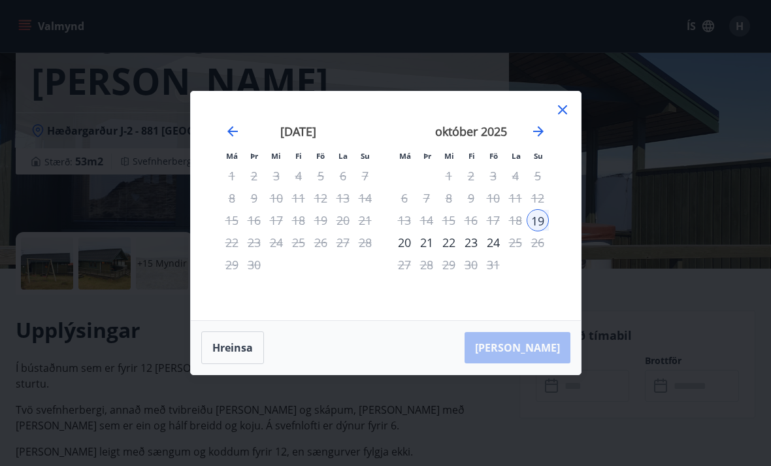
click at [498, 253] on div "24" at bounding box center [493, 242] width 22 height 22
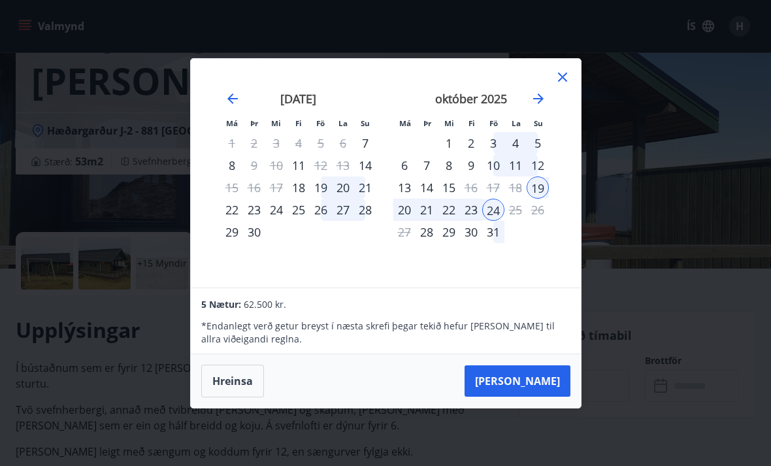
click at [545, 396] on button "[PERSON_NAME]" at bounding box center [517, 380] width 106 height 31
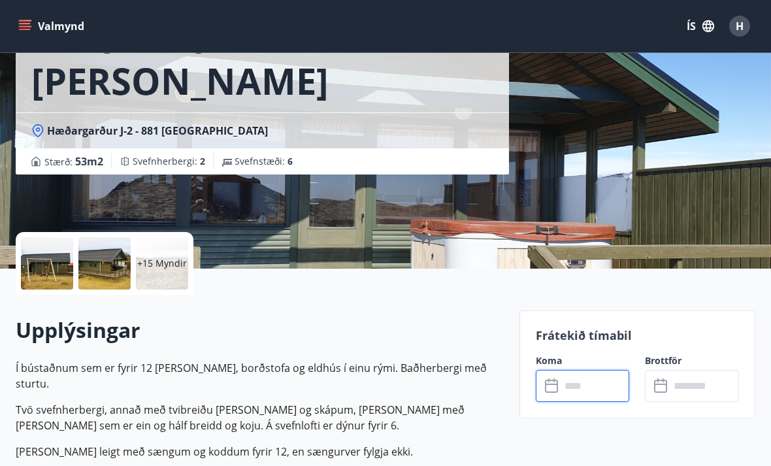
type input "******"
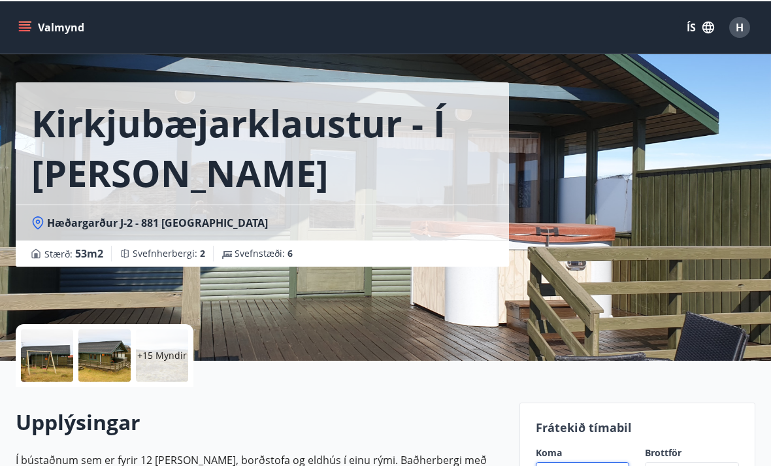
scroll to position [31, 0]
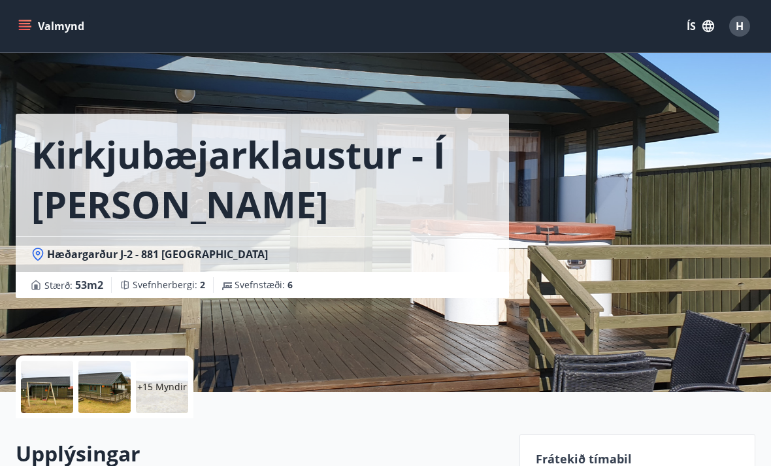
click at [36, 19] on button "Valmynd" at bounding box center [53, 26] width 74 height 24
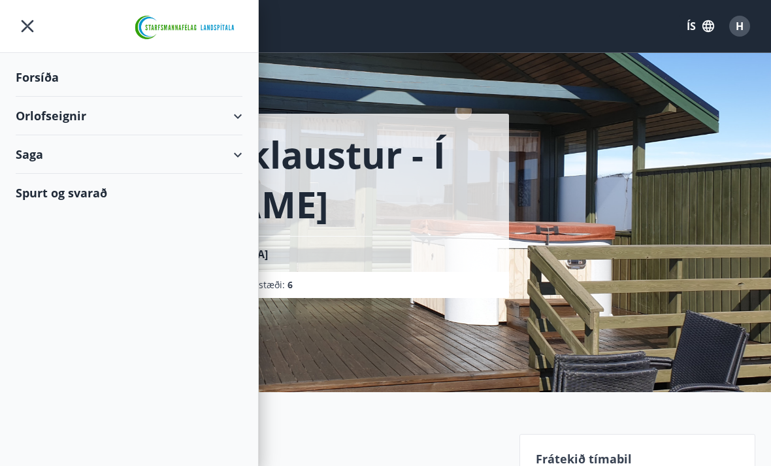
click at [240, 124] on div "Orlofseignir" at bounding box center [129, 116] width 227 height 39
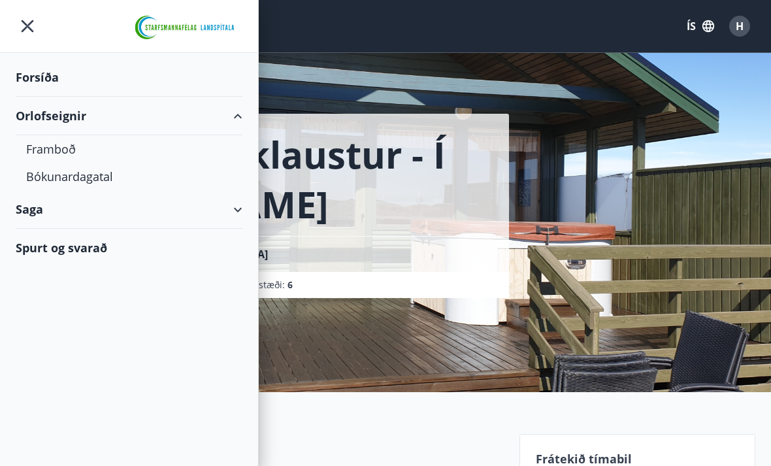
click at [74, 154] on div "Framboð" at bounding box center [129, 148] width 206 height 27
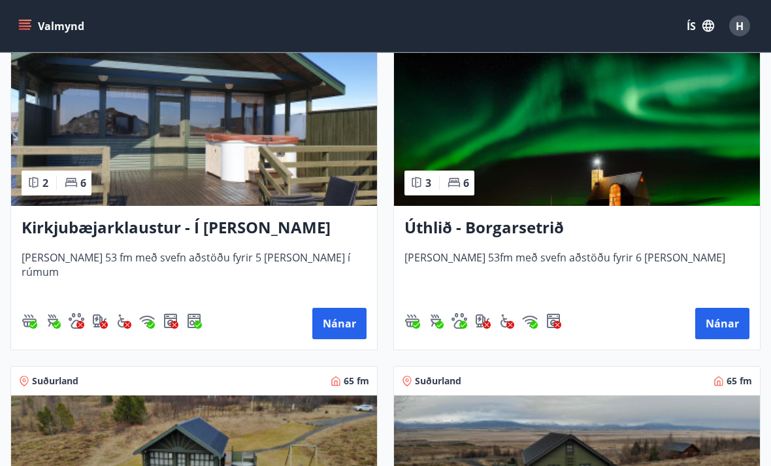
scroll to position [279, 0]
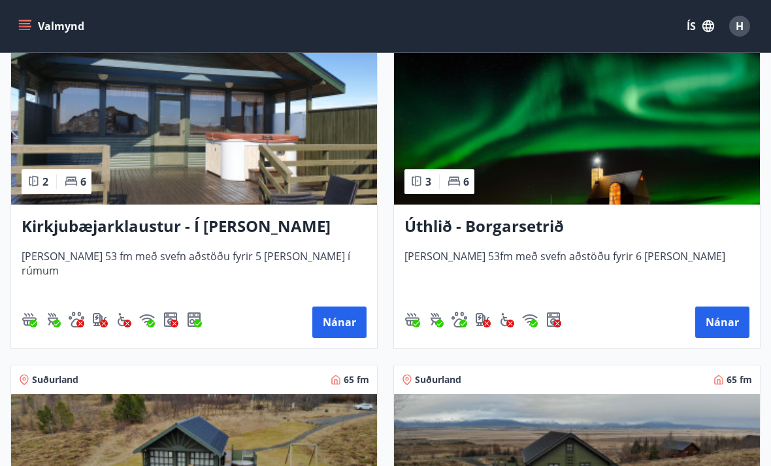
click at [724, 326] on button "Nánar" at bounding box center [722, 321] width 54 height 31
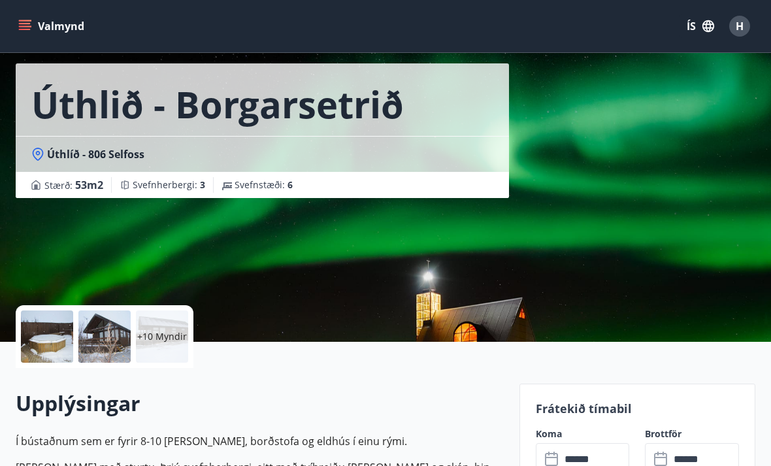
scroll to position [51, 0]
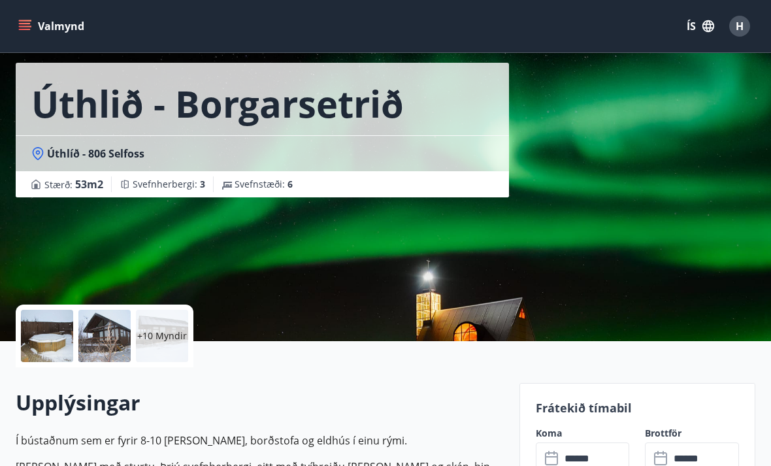
click at [172, 340] on p "+10 Myndir" at bounding box center [162, 335] width 50 height 13
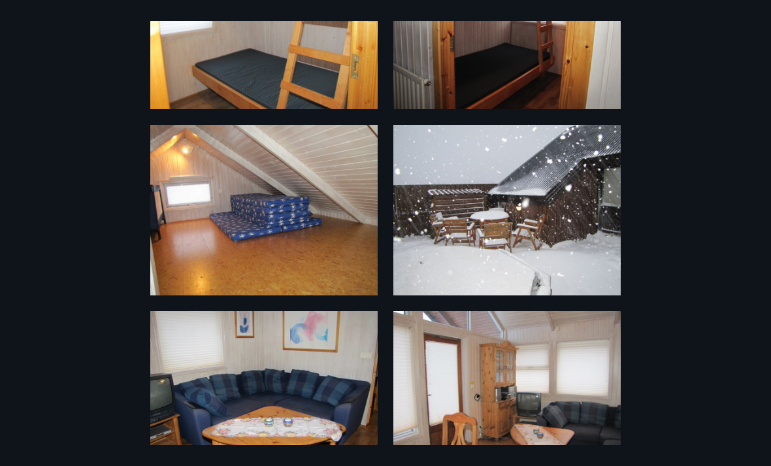
scroll to position [692, 0]
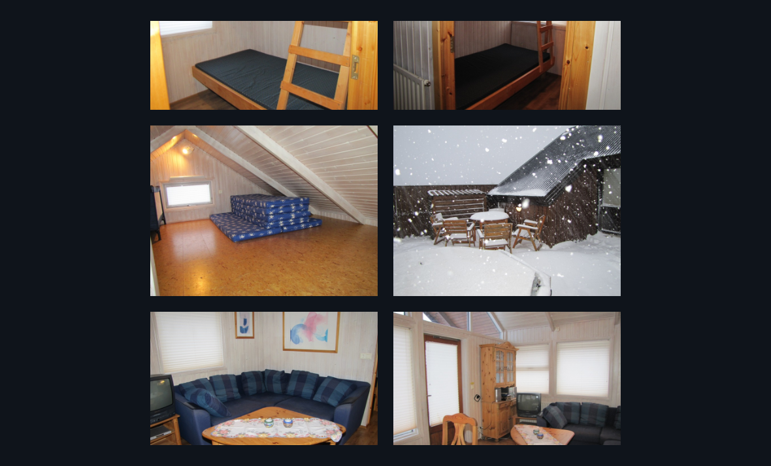
click at [551, 248] on img at bounding box center [506, 210] width 227 height 170
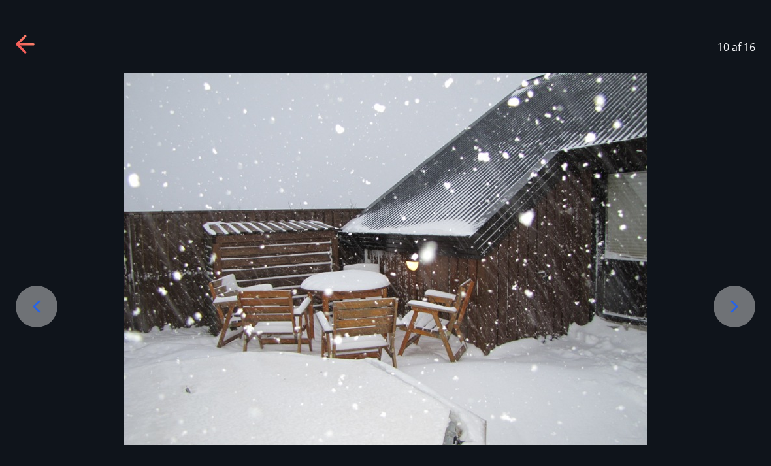
click at [732, 317] on icon at bounding box center [734, 306] width 21 height 21
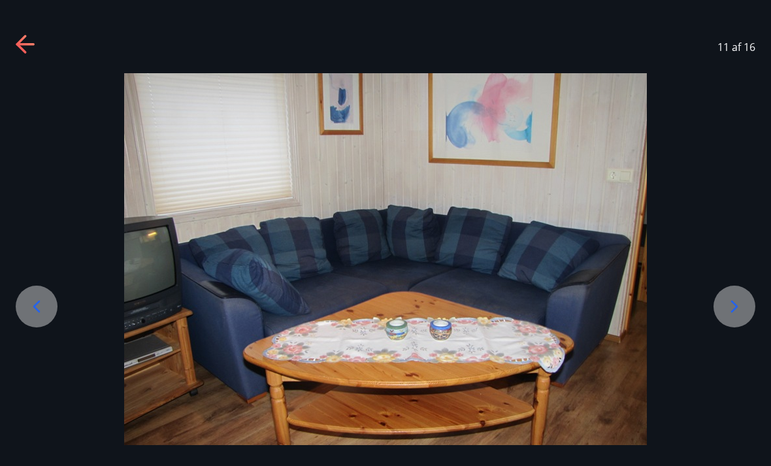
click at [23, 49] on icon at bounding box center [21, 44] width 10 height 18
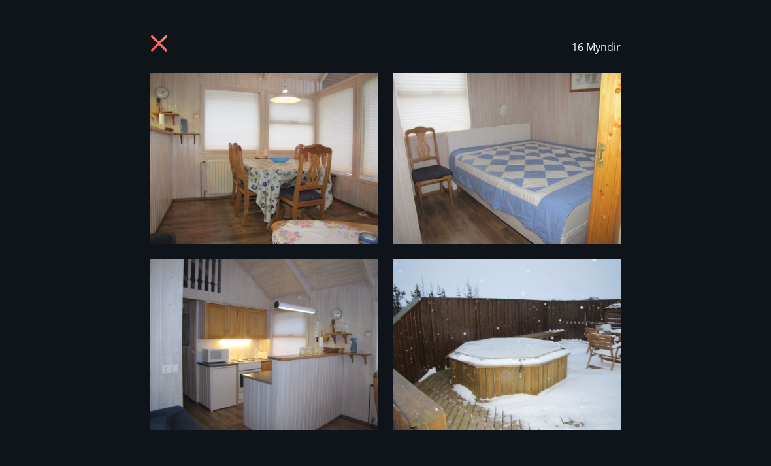
scroll to position [0, 0]
click at [161, 42] on icon at bounding box center [159, 43] width 16 height 16
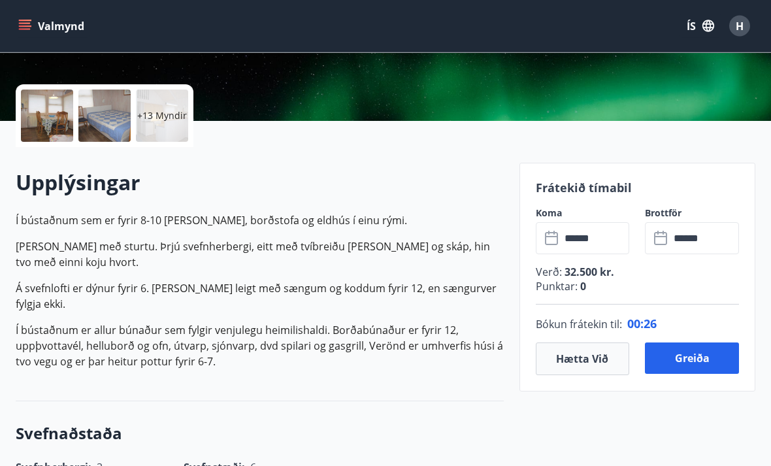
scroll to position [271, 0]
click at [586, 359] on button "Hætta við" at bounding box center [583, 358] width 94 height 33
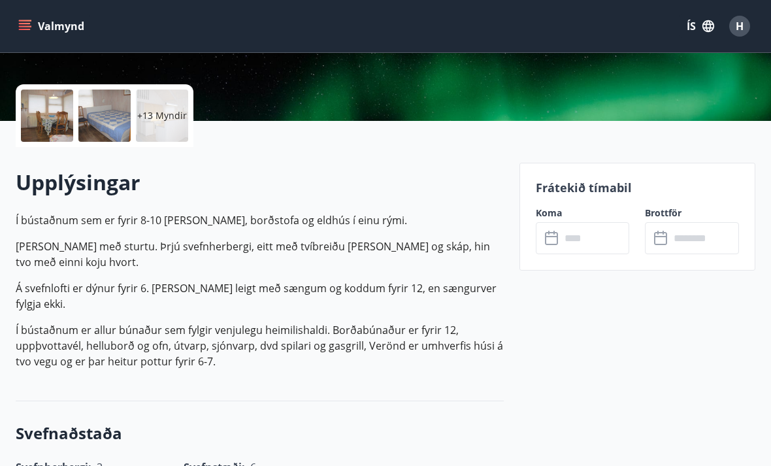
click at [583, 244] on input "text" at bounding box center [594, 238] width 69 height 32
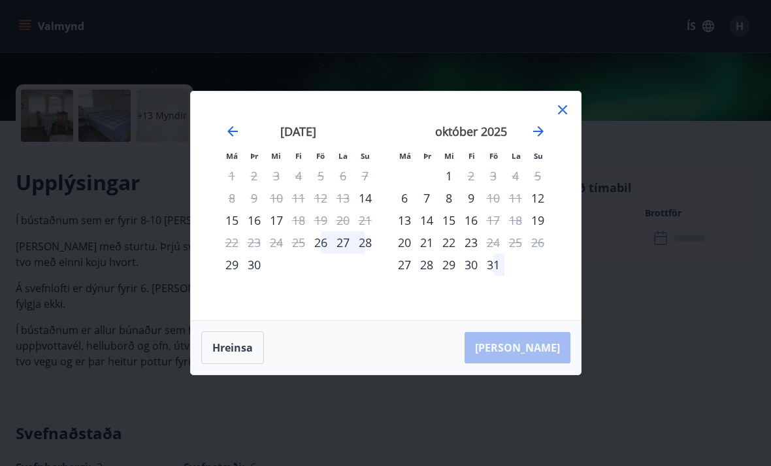
click at [543, 231] on div "19" at bounding box center [537, 220] width 22 height 22
click at [495, 253] on div "24" at bounding box center [493, 242] width 22 height 22
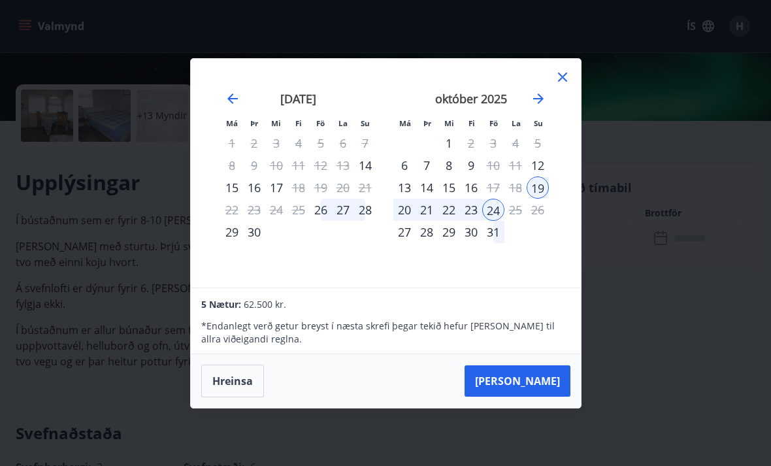
click at [555, 396] on button "[PERSON_NAME]" at bounding box center [517, 380] width 106 height 31
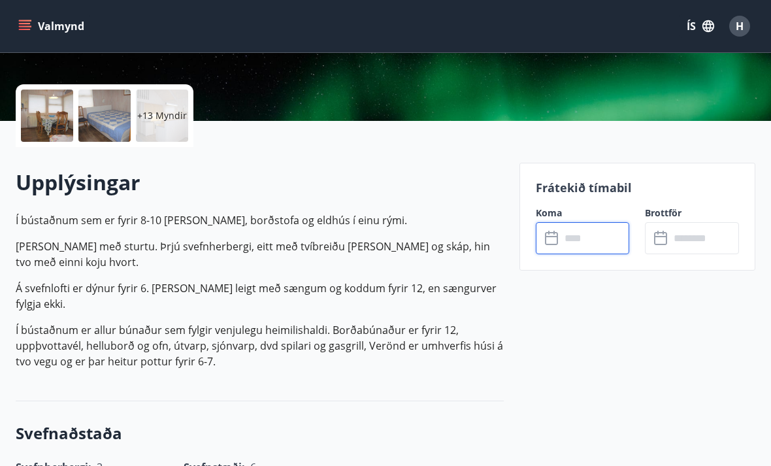
type input "******"
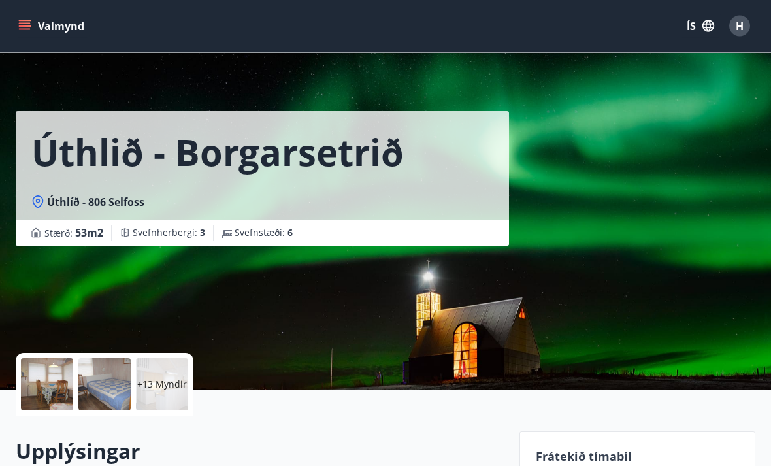
scroll to position [0, 0]
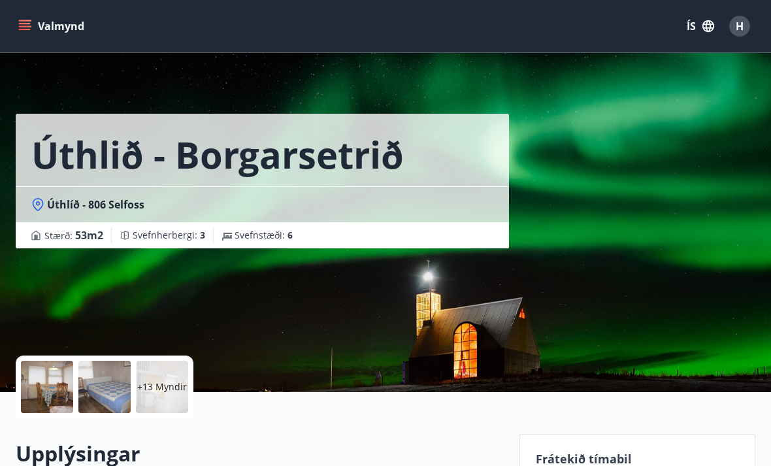
click at [23, 29] on icon "menu" at bounding box center [25, 29] width 12 height 1
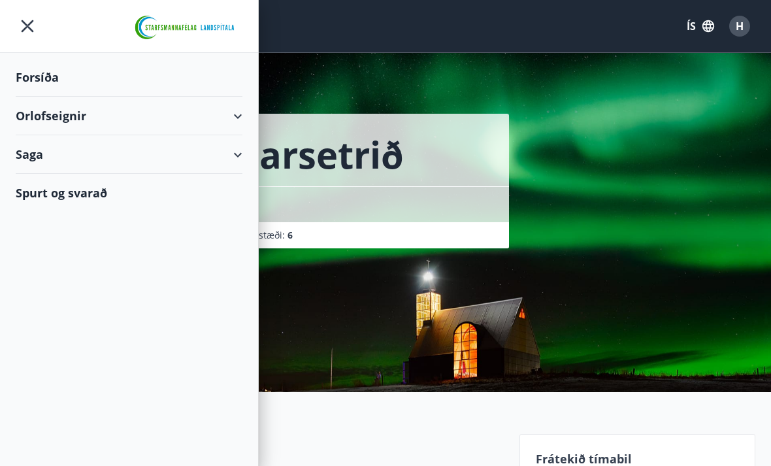
click at [184, 127] on div "Orlofseignir" at bounding box center [129, 116] width 227 height 39
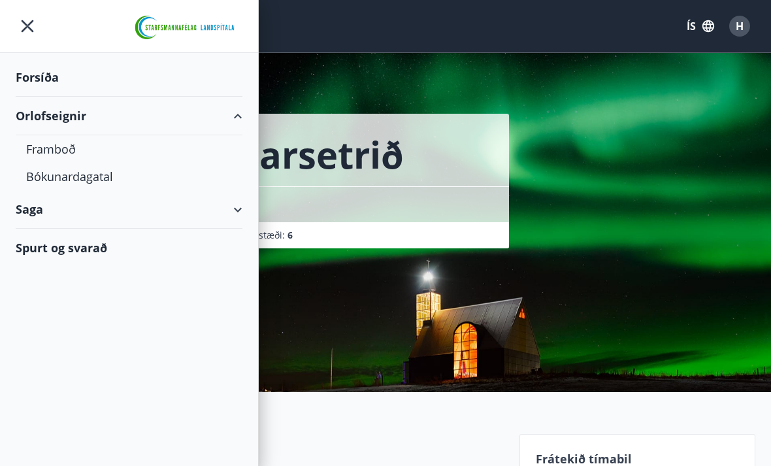
click at [80, 152] on div "Framboð" at bounding box center [129, 148] width 206 height 27
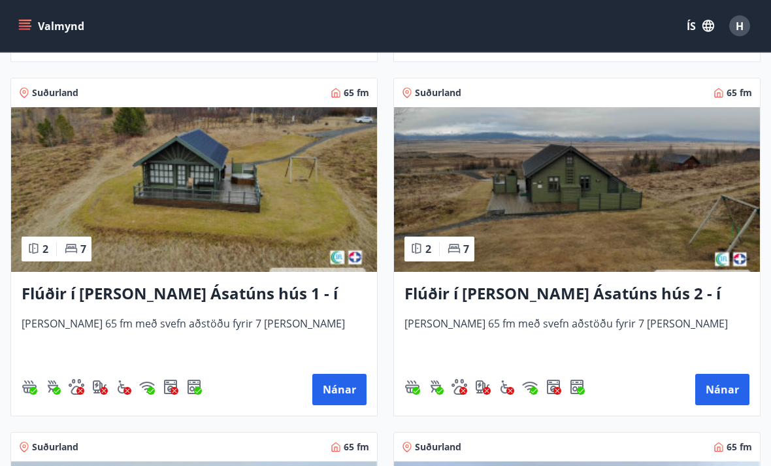
scroll to position [566, 0]
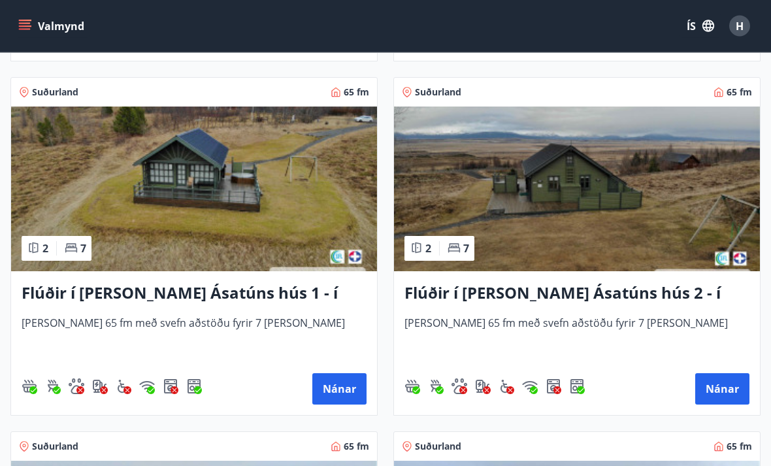
click at [345, 394] on button "Nánar" at bounding box center [339, 389] width 54 height 31
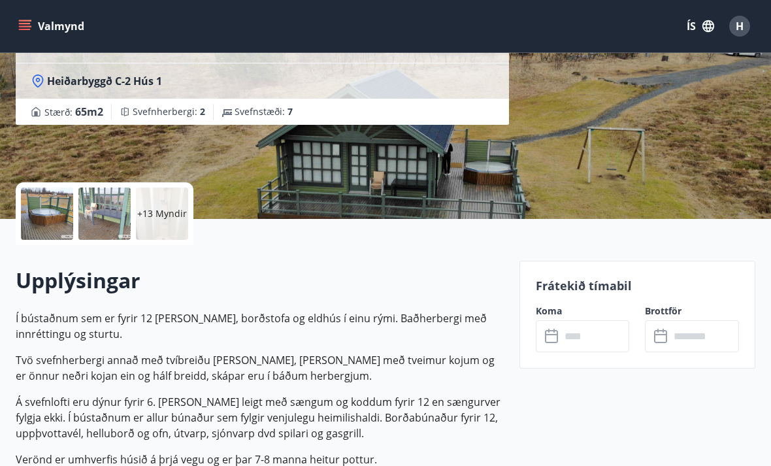
scroll to position [193, 0]
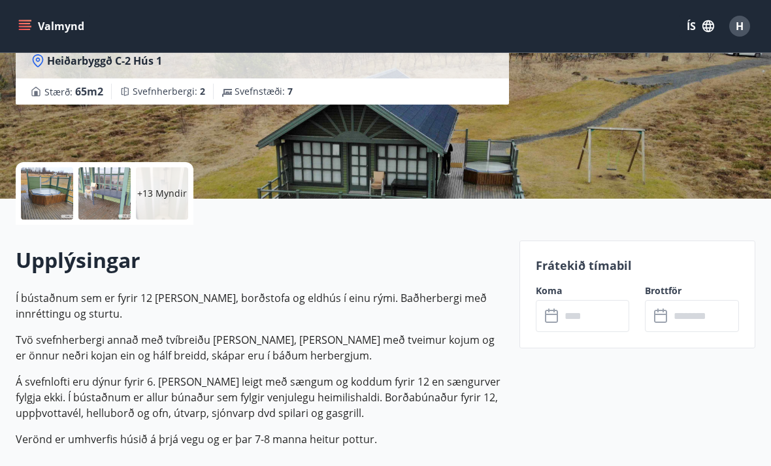
click at [568, 322] on input "text" at bounding box center [594, 316] width 69 height 32
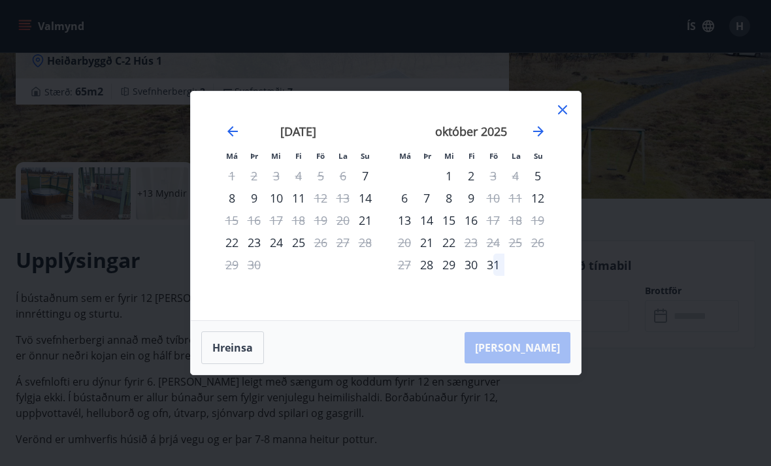
click at [561, 118] on icon at bounding box center [562, 110] width 16 height 16
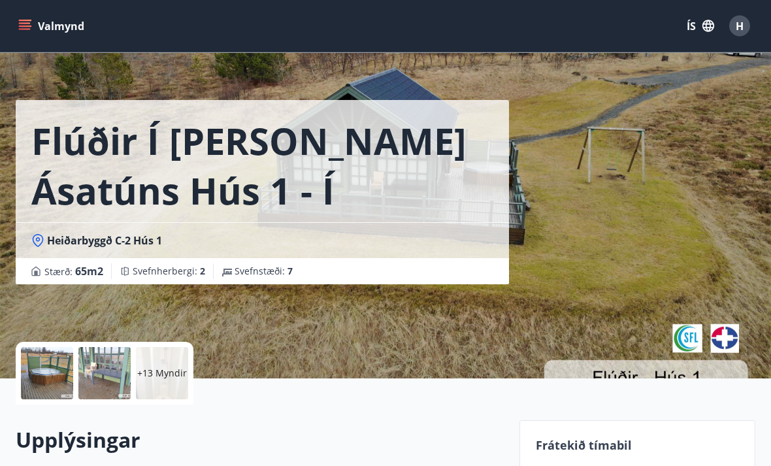
scroll to position [0, 0]
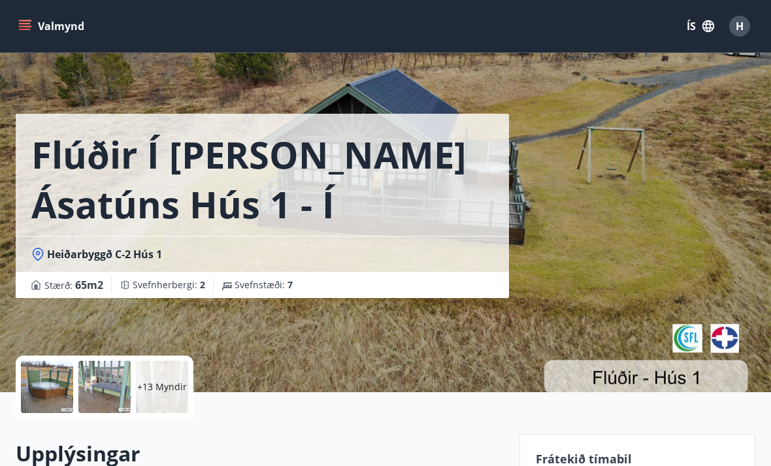
click at [27, 30] on icon "menu" at bounding box center [25, 29] width 12 height 1
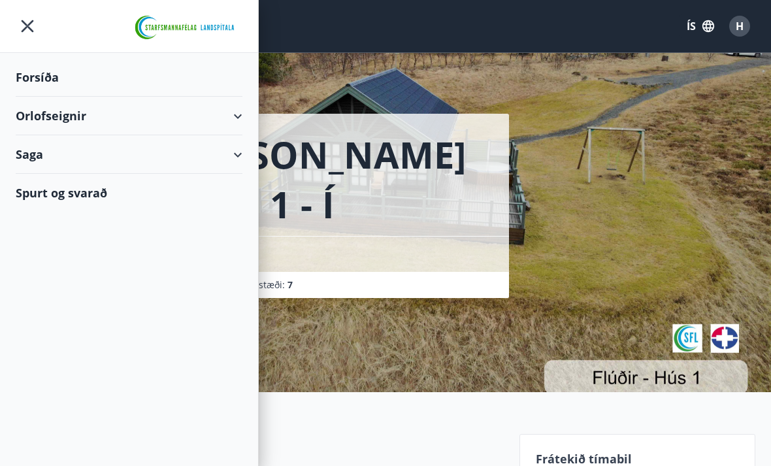
click at [81, 123] on div "Orlofseignir" at bounding box center [129, 116] width 227 height 39
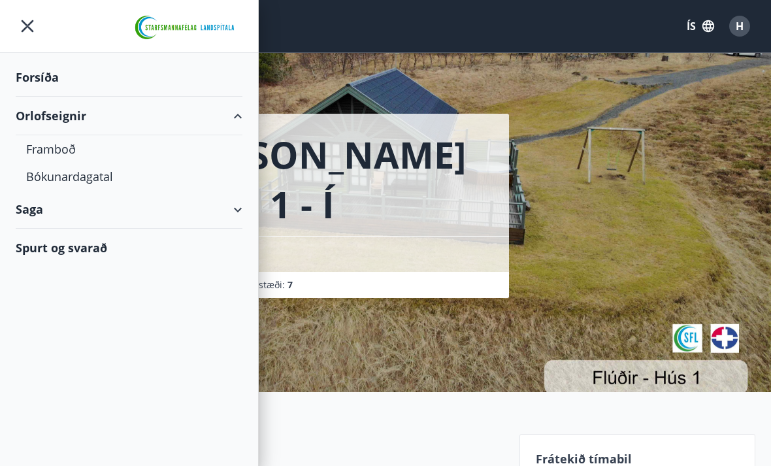
click at [107, 155] on div "Framboð" at bounding box center [129, 148] width 206 height 27
